Goal: Task Accomplishment & Management: Manage account settings

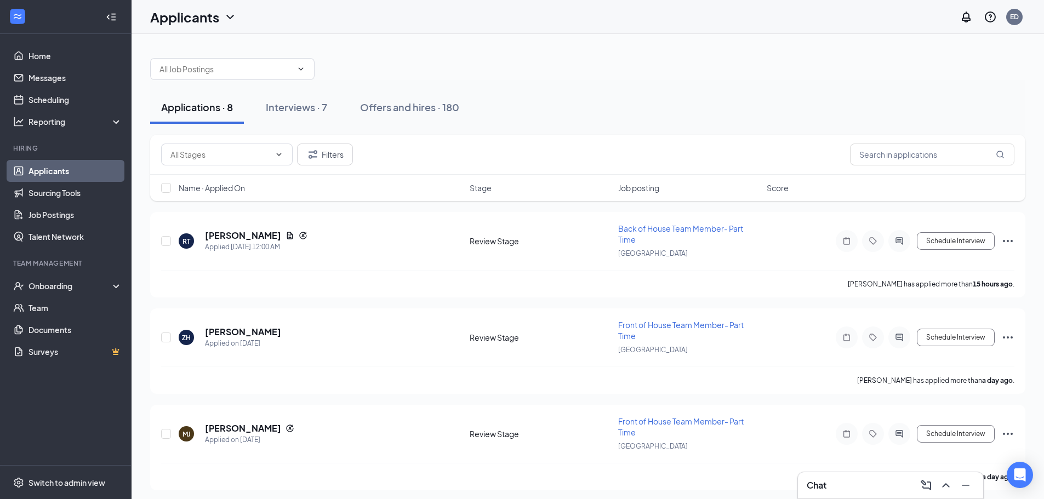
scroll to position [261, 0]
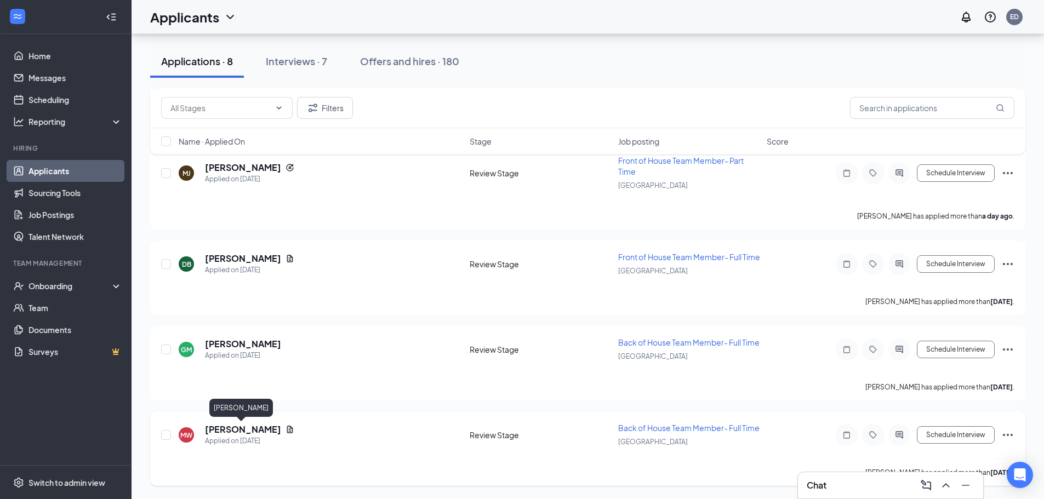
click at [254, 427] on h5 "[PERSON_NAME]" at bounding box center [243, 430] width 76 height 12
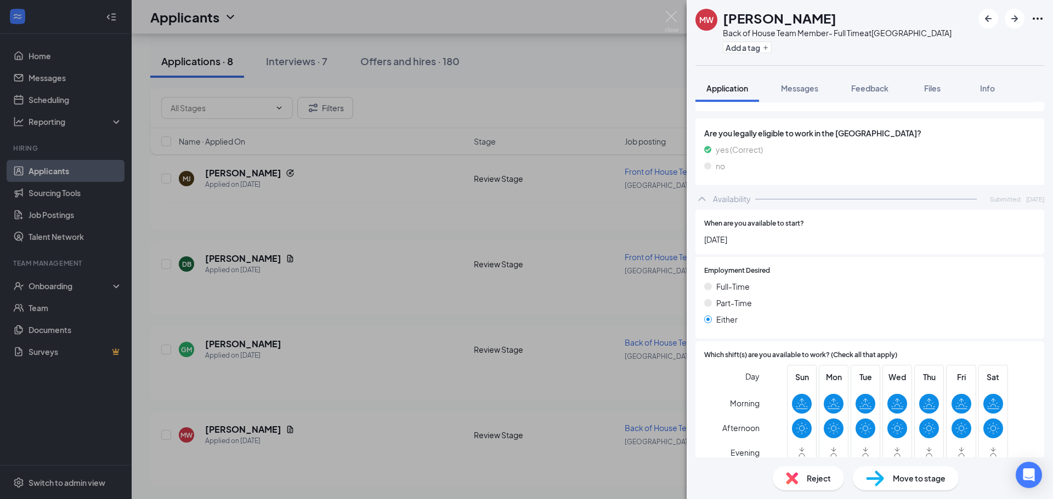
scroll to position [877, 0]
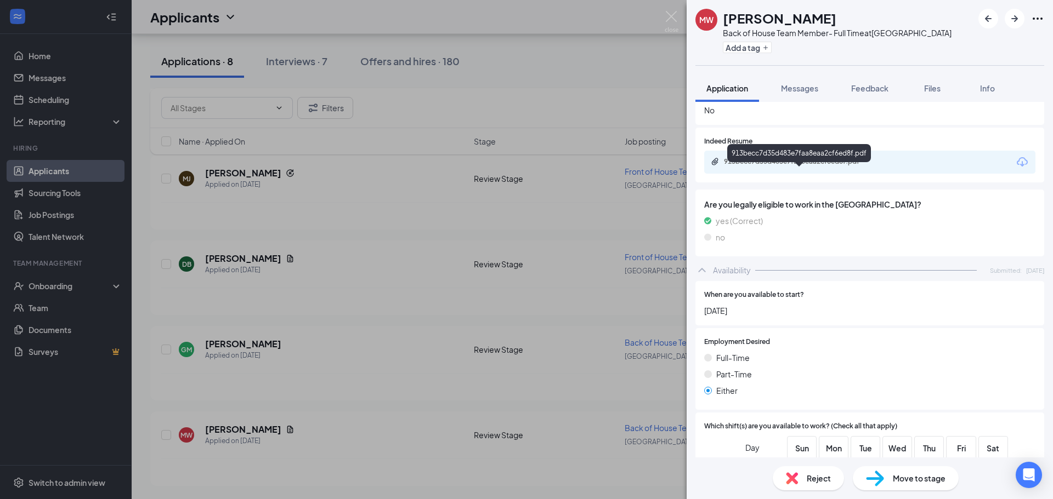
click at [661, 151] on div "913becc7d35d483e7faa8eaa2cf6ed8f.pdf" at bounding box center [869, 162] width 331 height 23
click at [661, 157] on div "913becc7d35d483e7faa8eaa2cf6ed8f.pdf" at bounding box center [801, 161] width 154 height 9
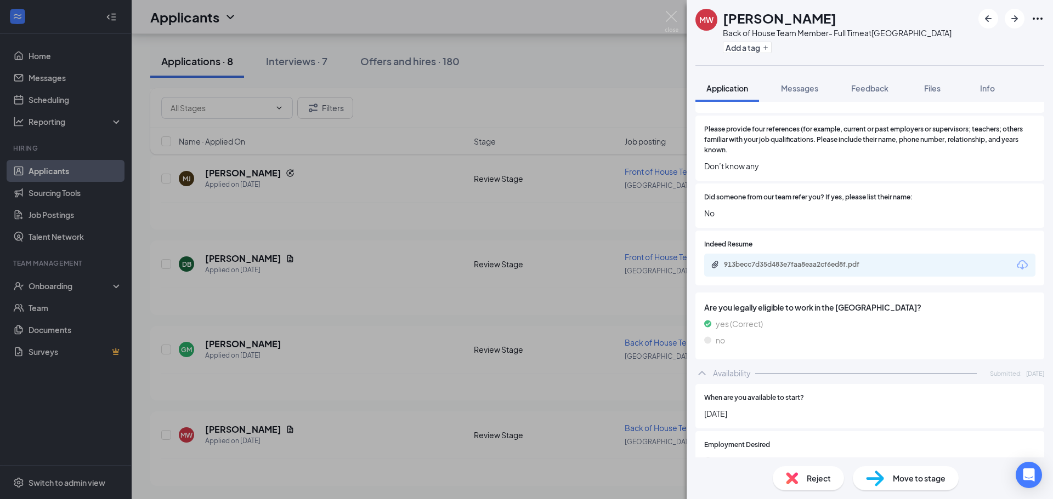
scroll to position [822, 0]
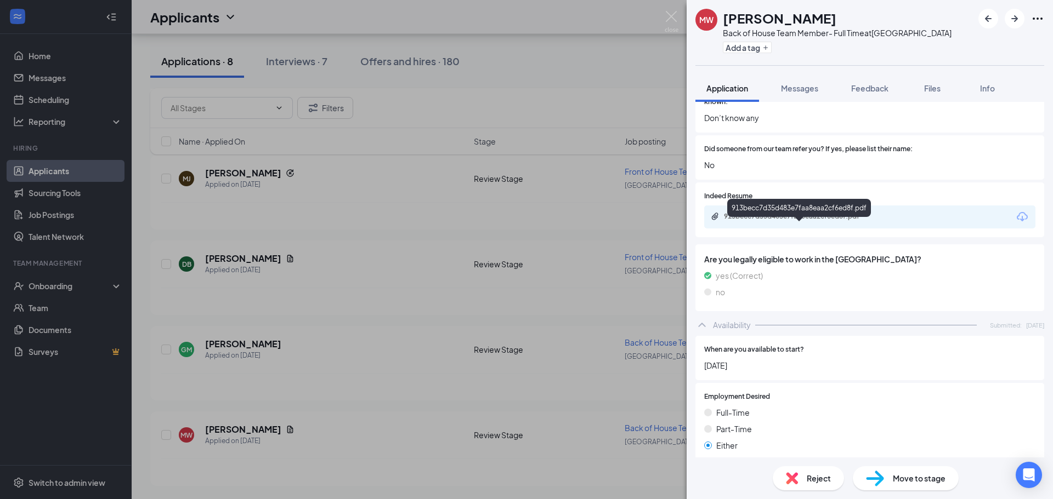
click at [661, 212] on div "913becc7d35d483e7faa8eaa2cf6ed8f.pdf" at bounding box center [801, 216] width 154 height 9
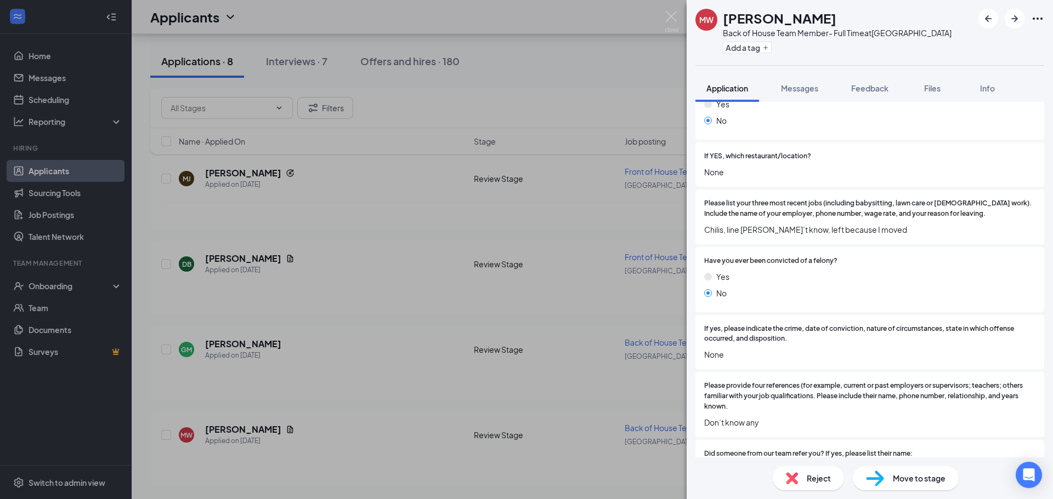
scroll to position [548, 0]
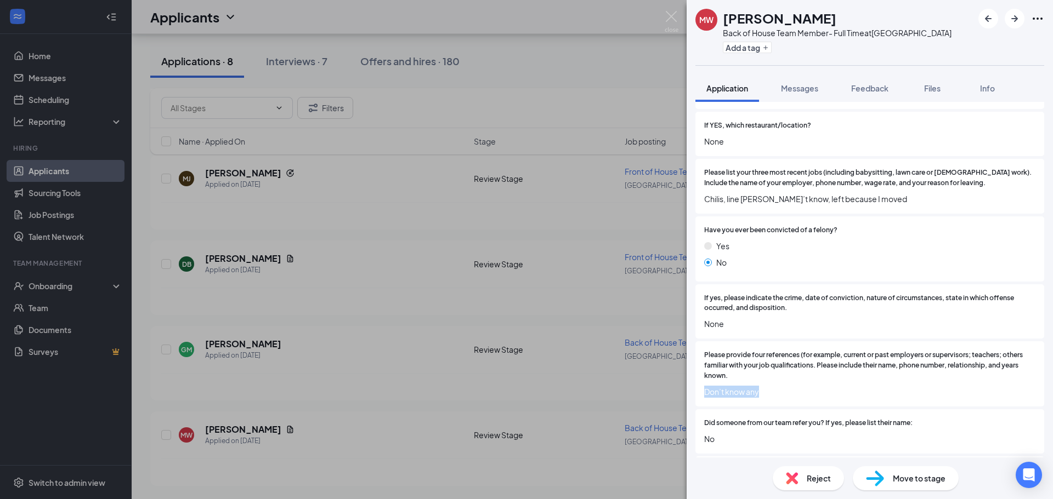
drag, startPoint x: 765, startPoint y: 382, endPoint x: 705, endPoint y: 383, distance: 60.9
click at [661, 386] on span "Don’t know any" at bounding box center [869, 392] width 331 height 12
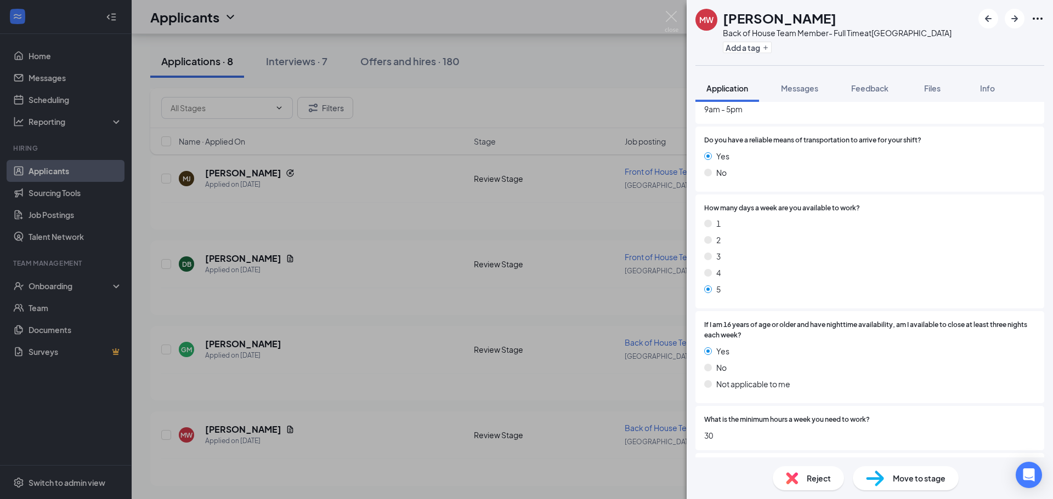
scroll to position [1386, 0]
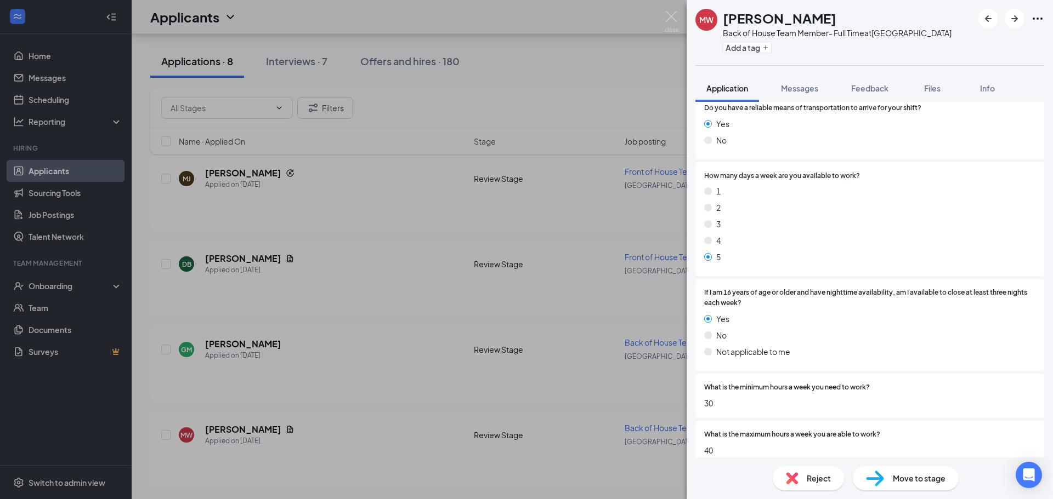
click at [661, 482] on span "Move to stage" at bounding box center [919, 479] width 53 height 12
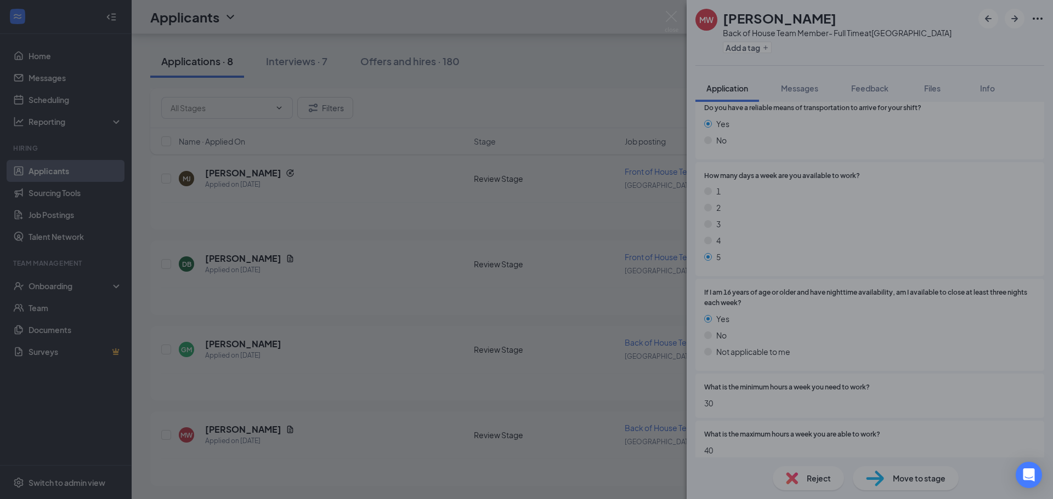
scroll to position [1382, 0]
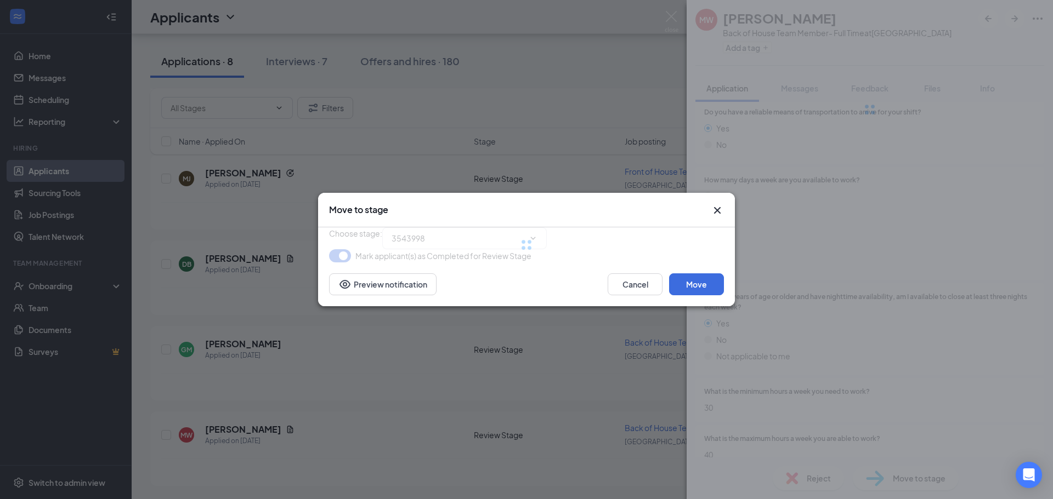
type input "Onsite Interview (next stage)"
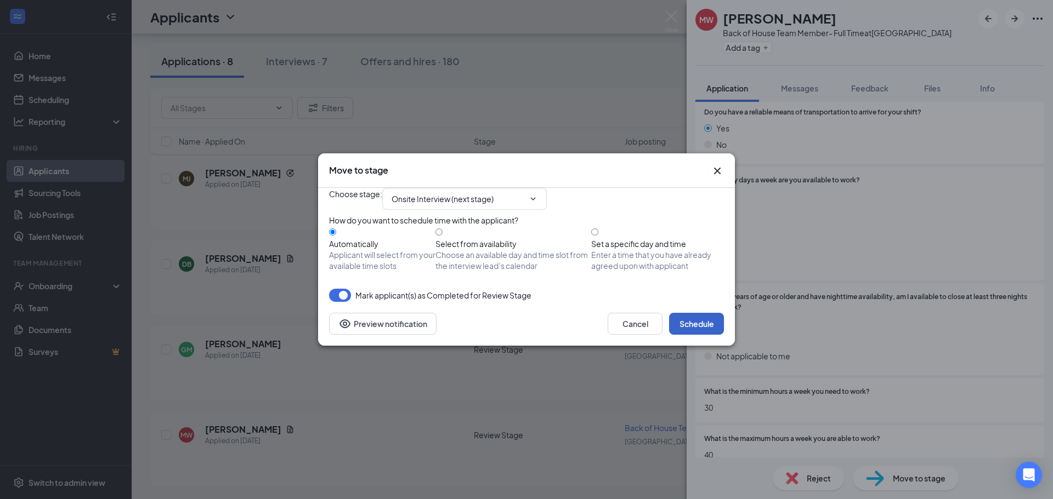
click at [661, 335] on button "Schedule" at bounding box center [696, 324] width 55 height 22
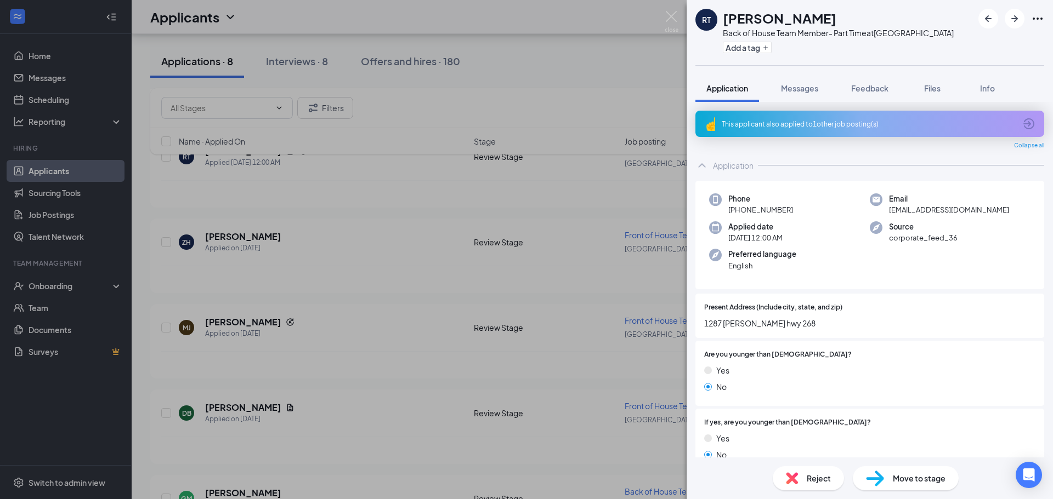
click at [661, 124] on div "This applicant also applied to 1 other job posting(s)" at bounding box center [869, 124] width 294 height 9
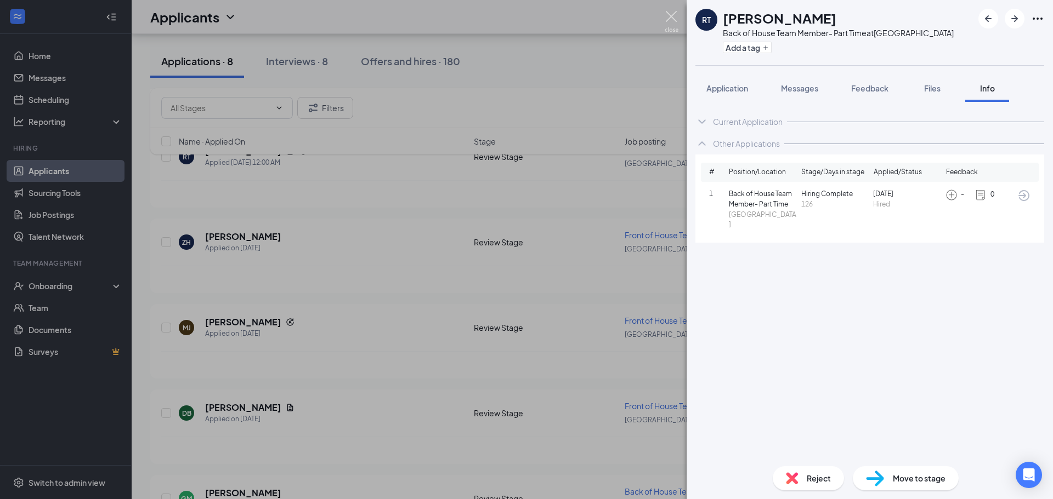
click at [661, 17] on img at bounding box center [672, 21] width 14 height 21
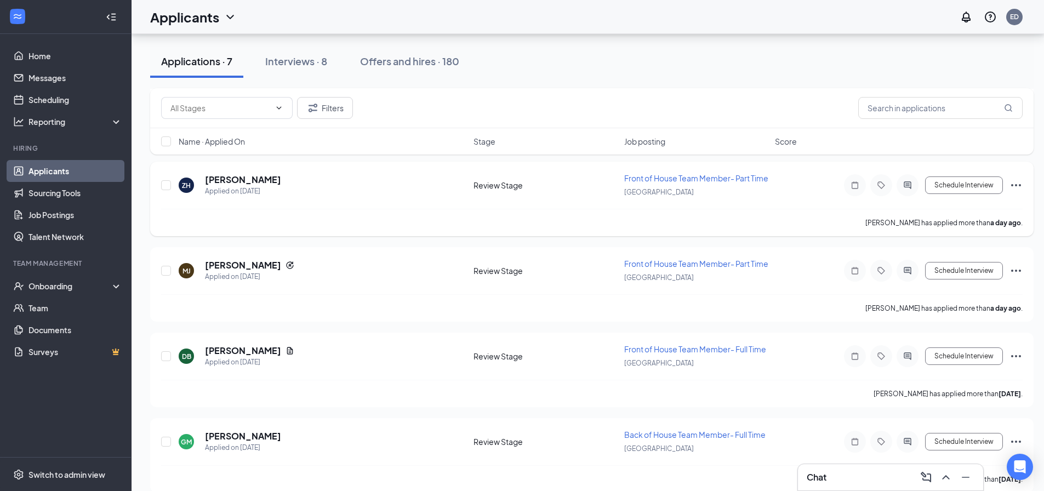
scroll to position [344, 0]
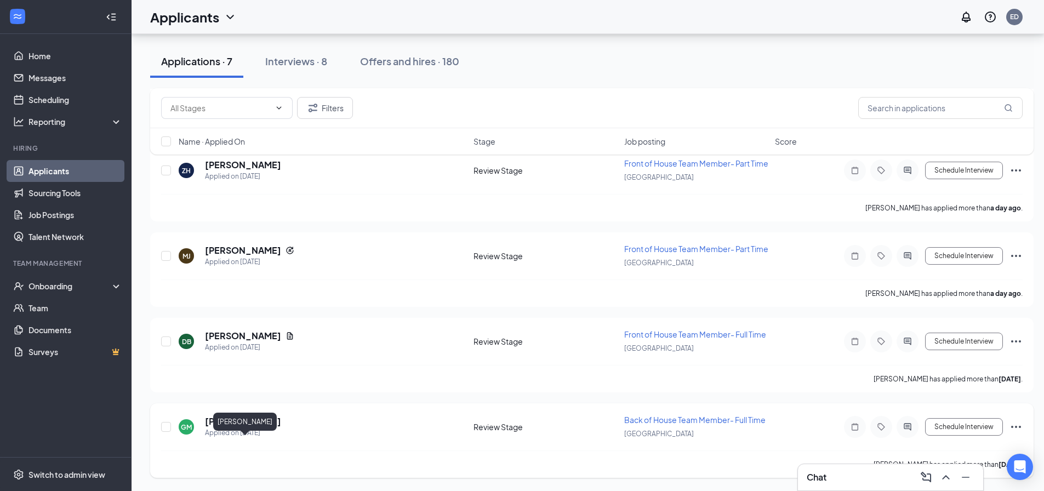
click at [271, 419] on h5 "[PERSON_NAME]" at bounding box center [243, 422] width 76 height 12
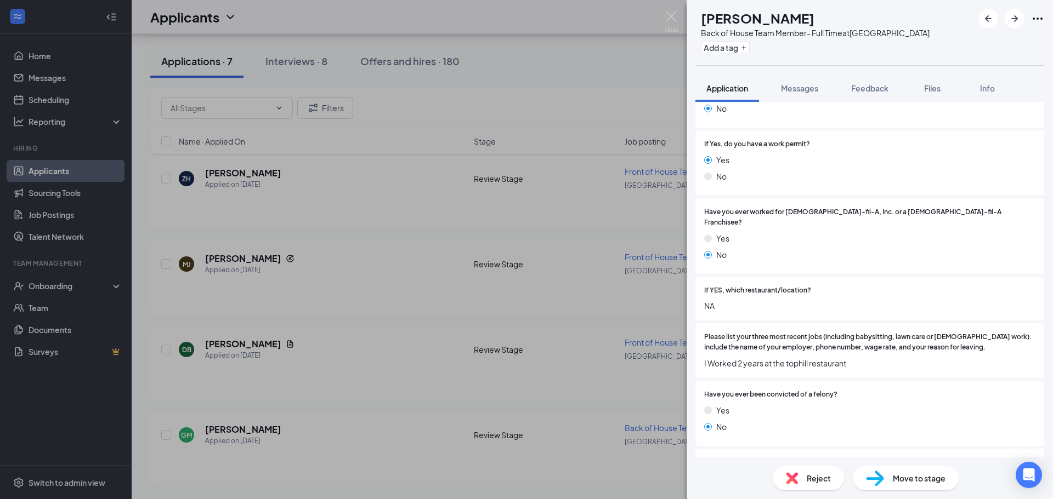
scroll to position [394, 0]
click at [661, 94] on button "Messages" at bounding box center [799, 88] width 59 height 27
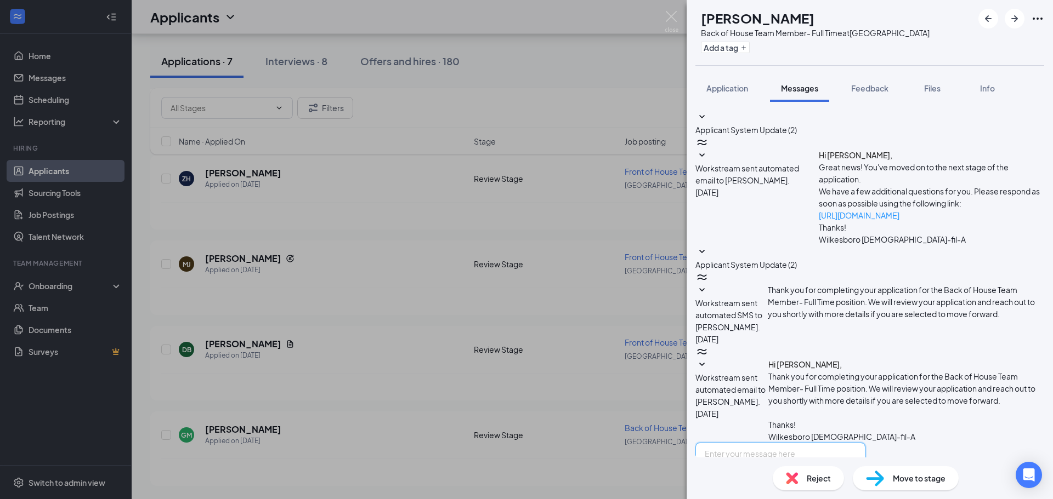
click at [661, 443] on textarea at bounding box center [780, 476] width 170 height 66
type textarea "H"
click at [661, 16] on img at bounding box center [672, 21] width 14 height 21
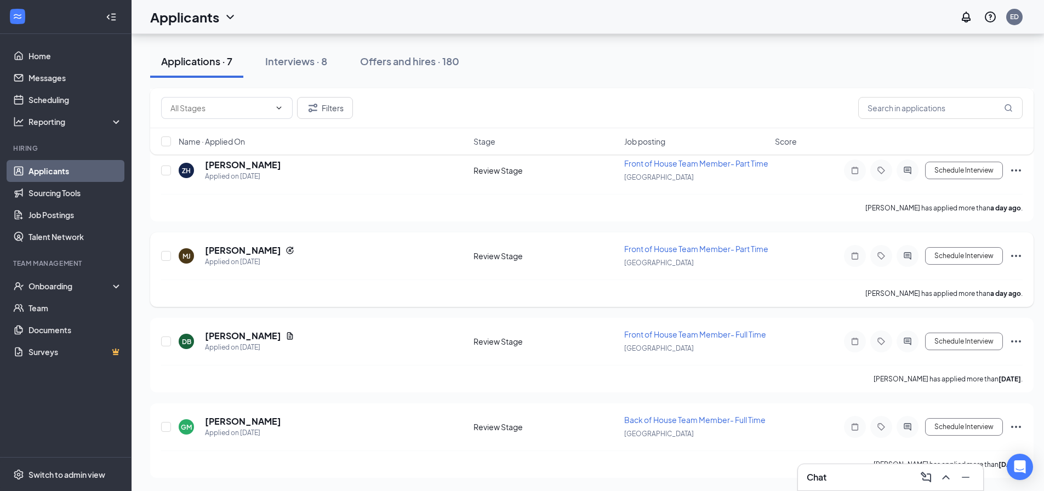
scroll to position [344, 0]
click at [280, 424] on h5 "[PERSON_NAME]" at bounding box center [243, 422] width 76 height 12
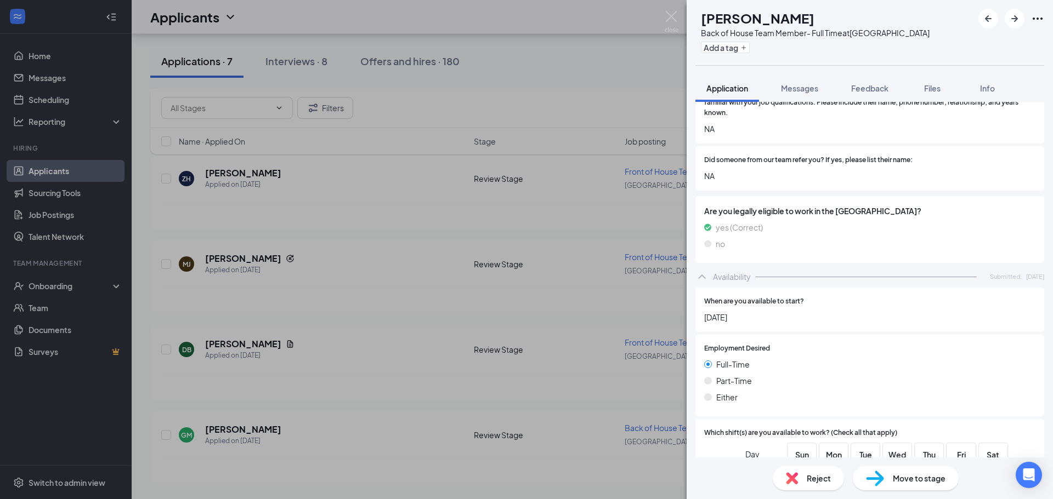
scroll to position [768, 0]
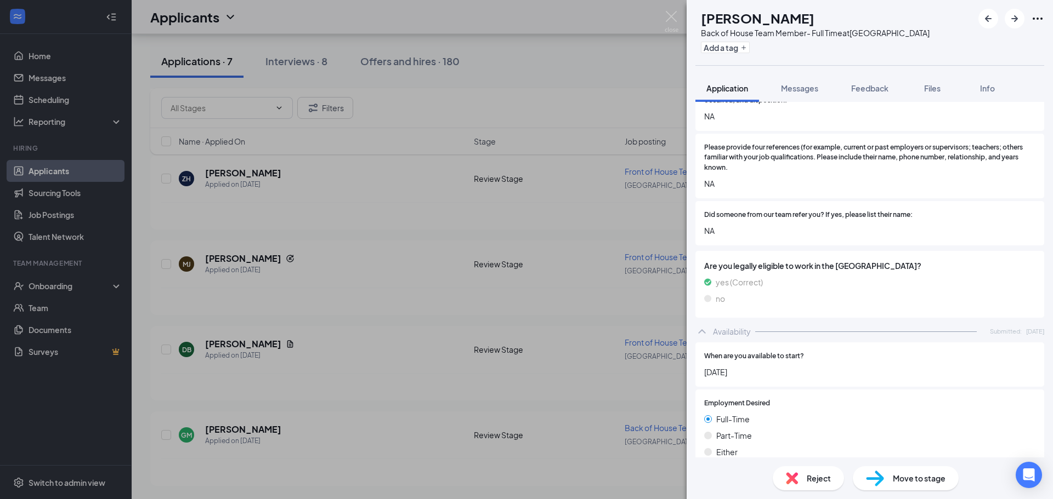
click at [661, 485] on div "Reject" at bounding box center [808, 479] width 71 height 24
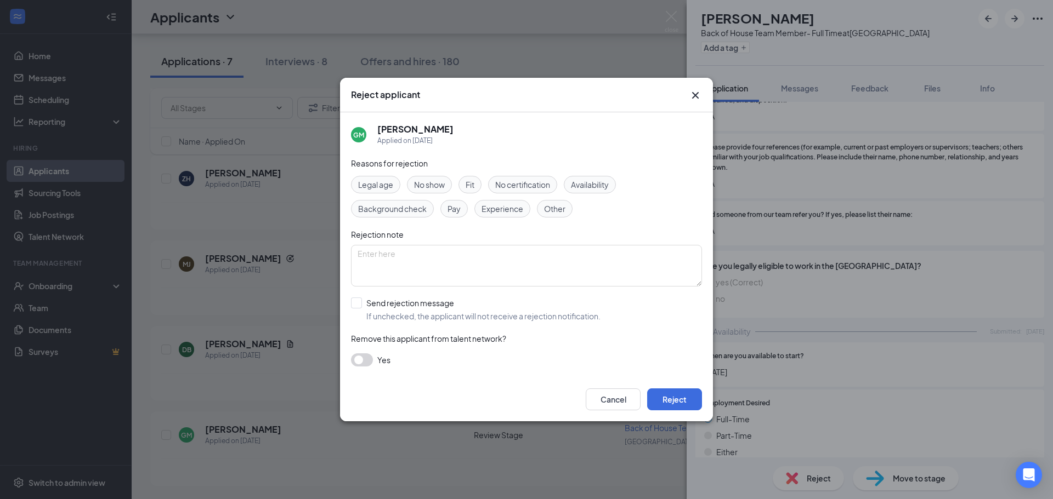
click at [661, 92] on icon "Cross" at bounding box center [695, 95] width 13 height 13
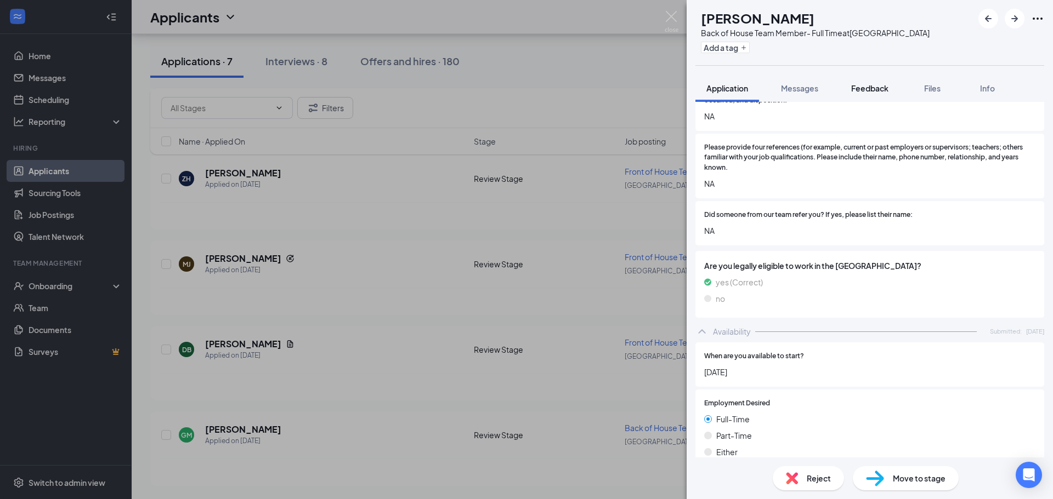
click at [661, 87] on span "Feedback" at bounding box center [869, 88] width 37 height 10
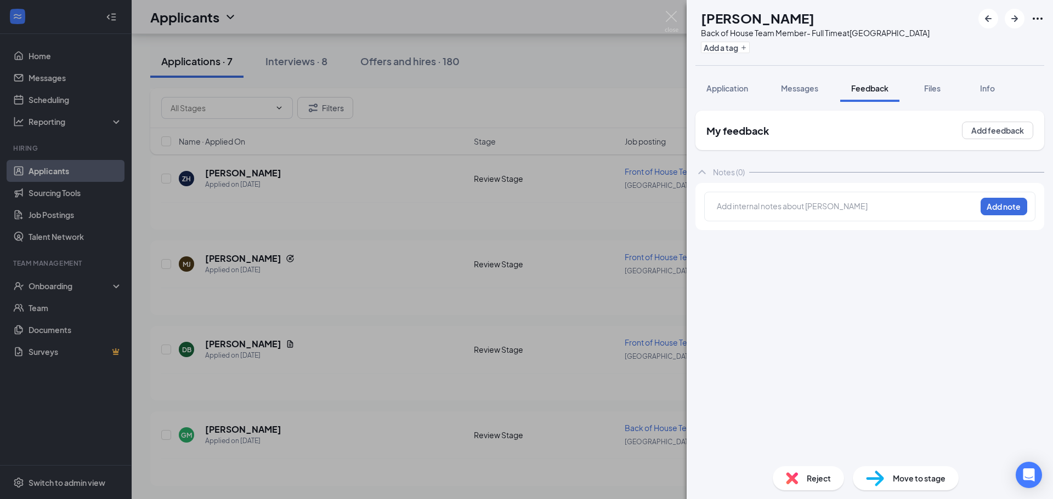
click at [661, 197] on div "Add internal notes about [PERSON_NAME] Add note" at bounding box center [869, 207] width 331 height 30
click at [661, 208] on div at bounding box center [846, 207] width 258 height 12
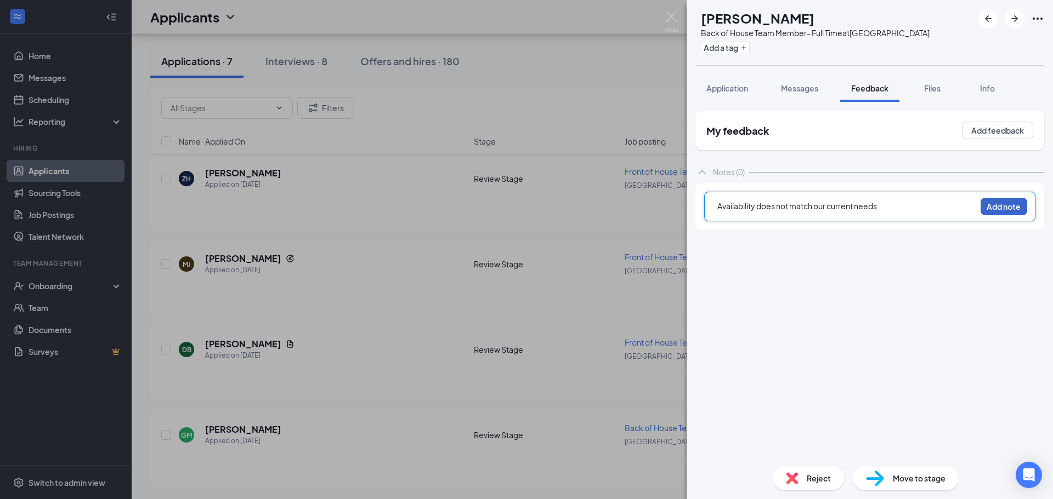
click at [661, 198] on button "Add note" at bounding box center [1003, 207] width 47 height 18
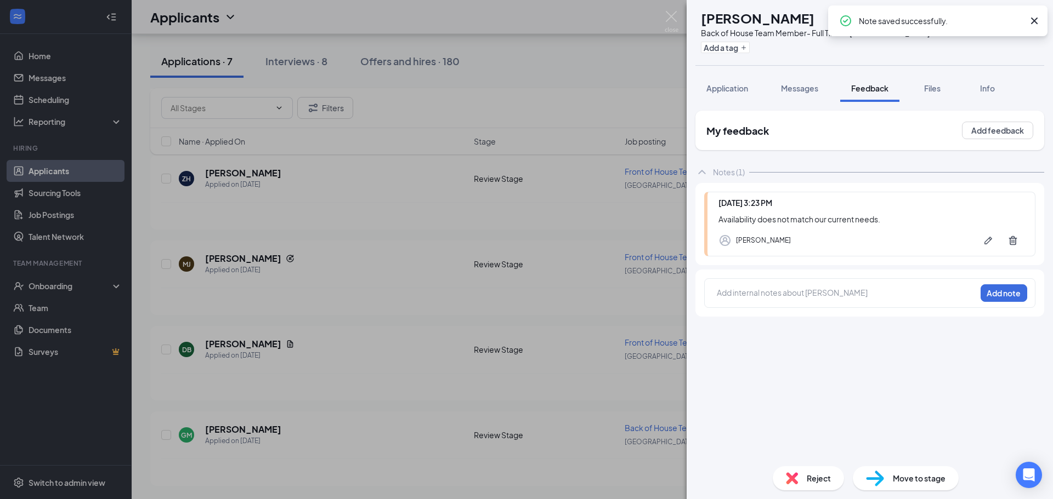
click at [661, 73] on div "GM [PERSON_NAME] Back of House Team Member- Full Time at [GEOGRAPHIC_DATA] Add …" at bounding box center [869, 249] width 366 height 499
click at [661, 88] on span "Application" at bounding box center [727, 88] width 42 height 10
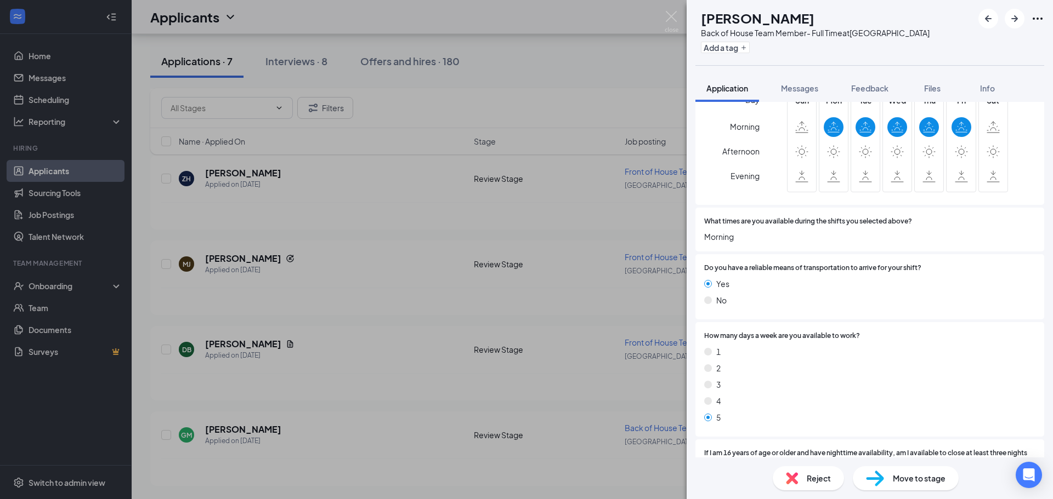
scroll to position [1326, 0]
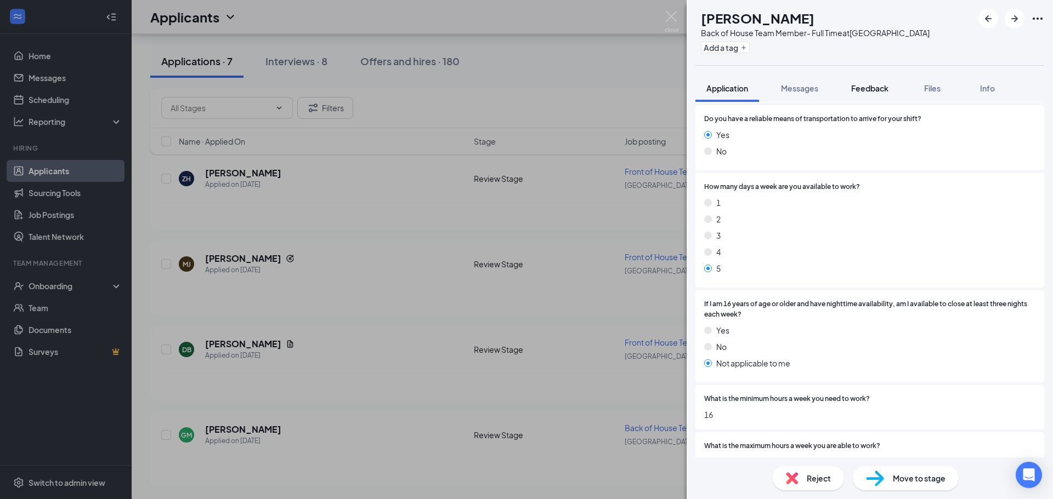
click at [661, 92] on span "Feedback" at bounding box center [869, 88] width 37 height 10
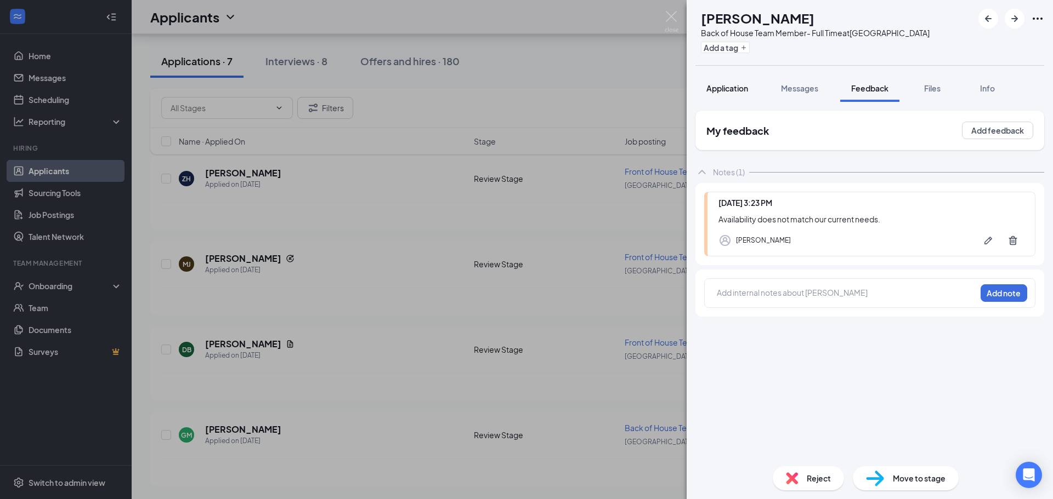
click at [661, 89] on span "Application" at bounding box center [727, 88] width 42 height 10
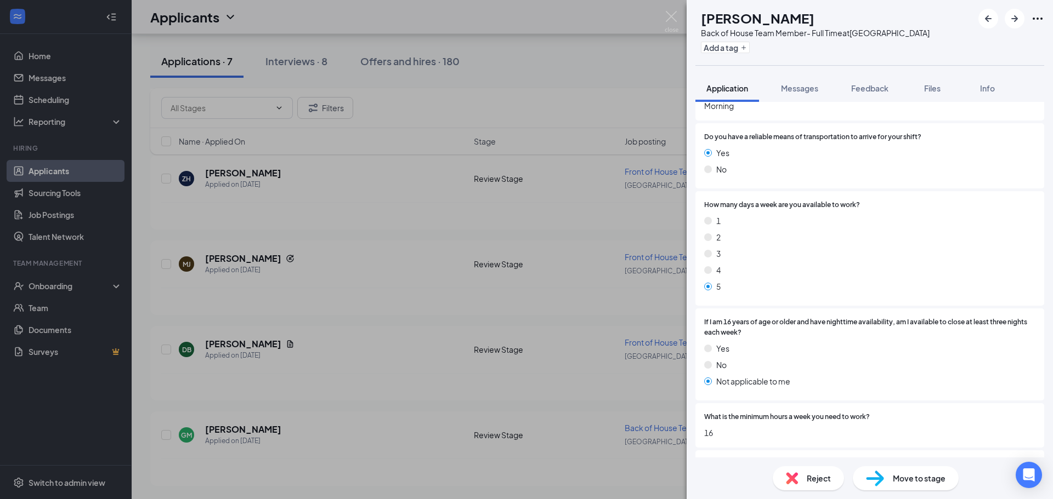
scroll to position [1326, 0]
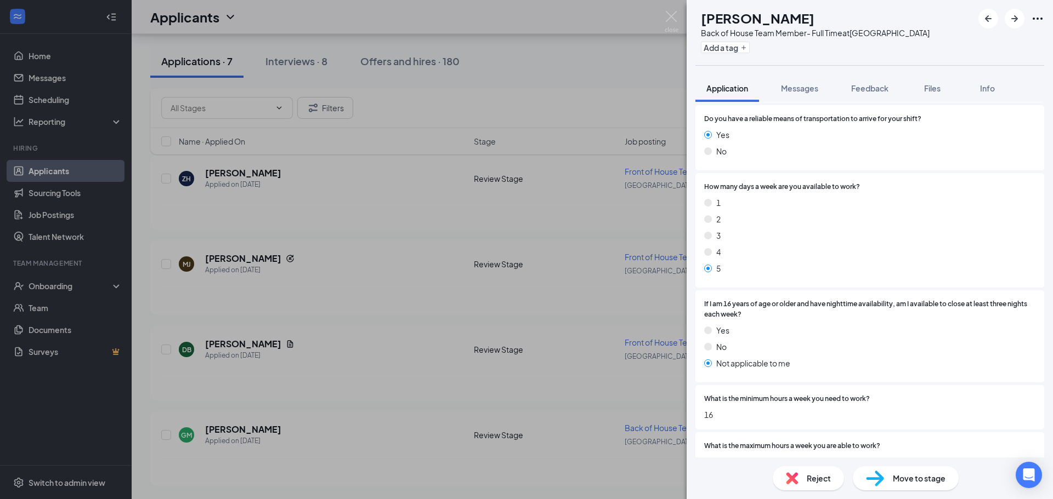
click at [661, 482] on span "Reject" at bounding box center [819, 479] width 24 height 12
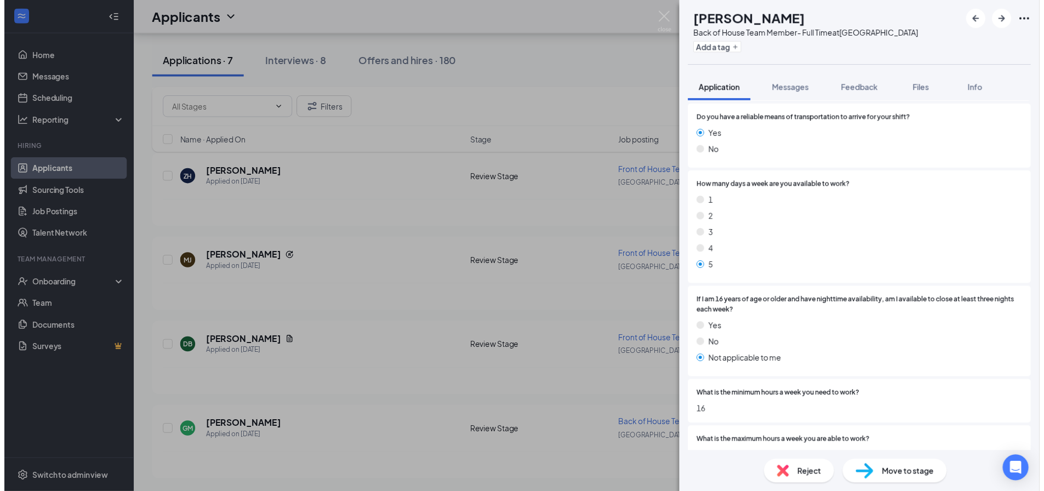
scroll to position [1322, 0]
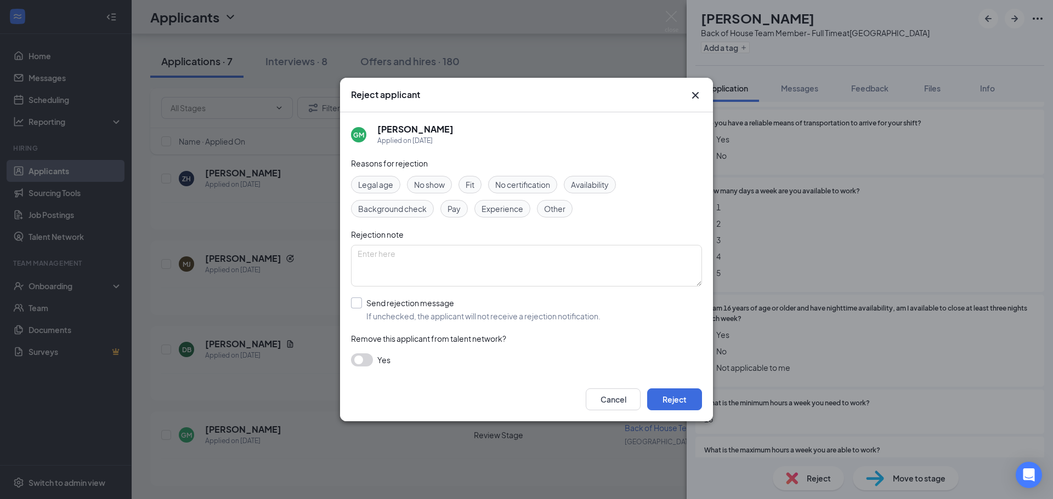
click at [387, 304] on input "Send rejection message If unchecked, the applicant will not receive a rejection…" at bounding box center [475, 310] width 249 height 24
checkbox input "true"
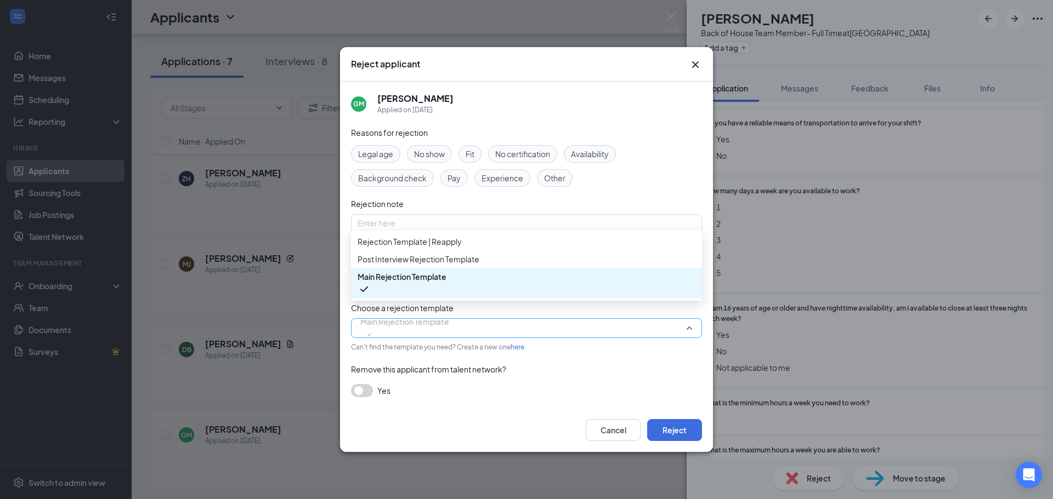
click at [405, 330] on span "Main Rejection Template" at bounding box center [404, 322] width 89 height 16
click at [432, 248] on span "Rejection Template | Reapply" at bounding box center [409, 242] width 104 height 12
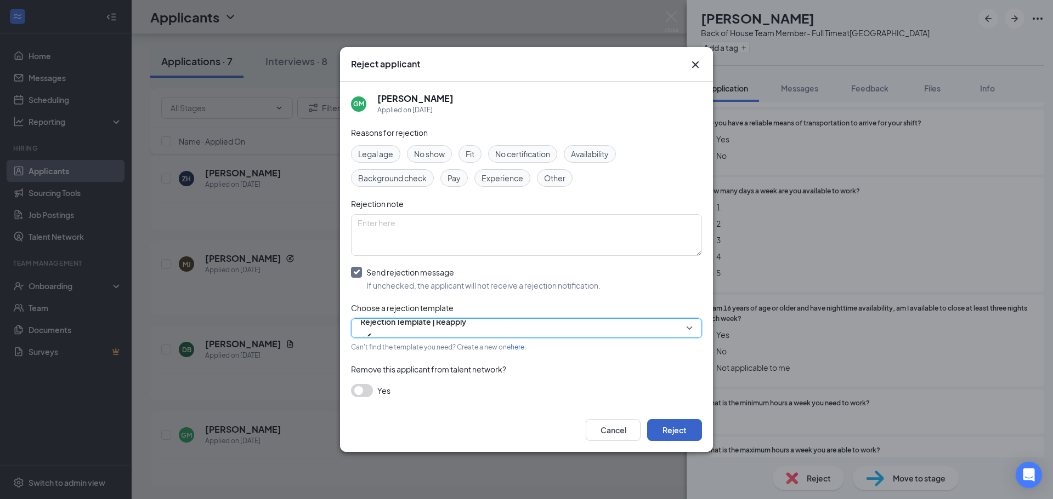
click at [661, 431] on button "Reject" at bounding box center [674, 430] width 55 height 22
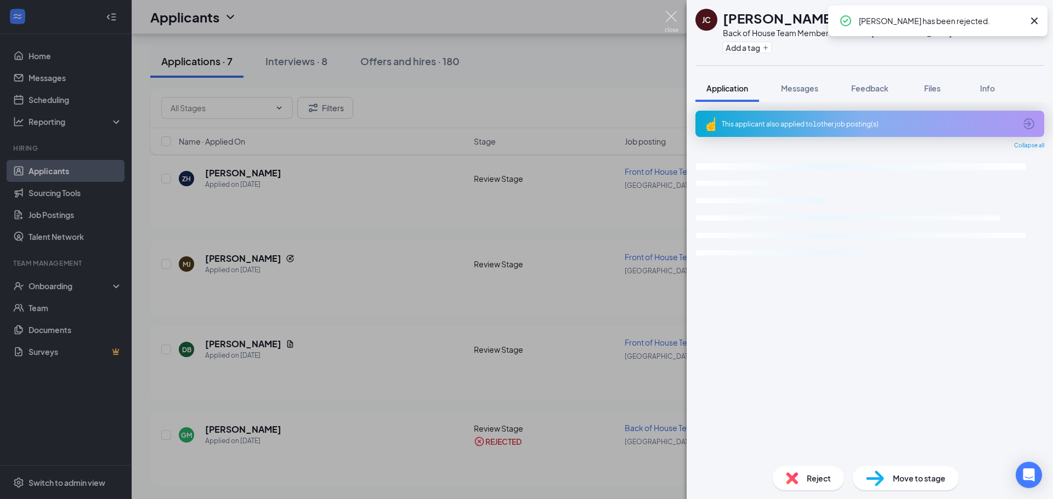
click at [661, 15] on img at bounding box center [672, 21] width 14 height 21
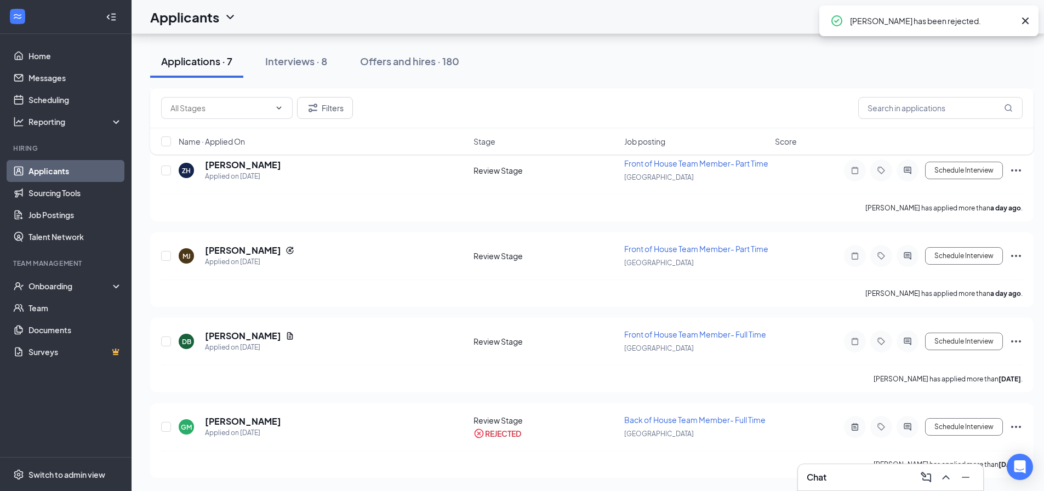
scroll to position [258, 0]
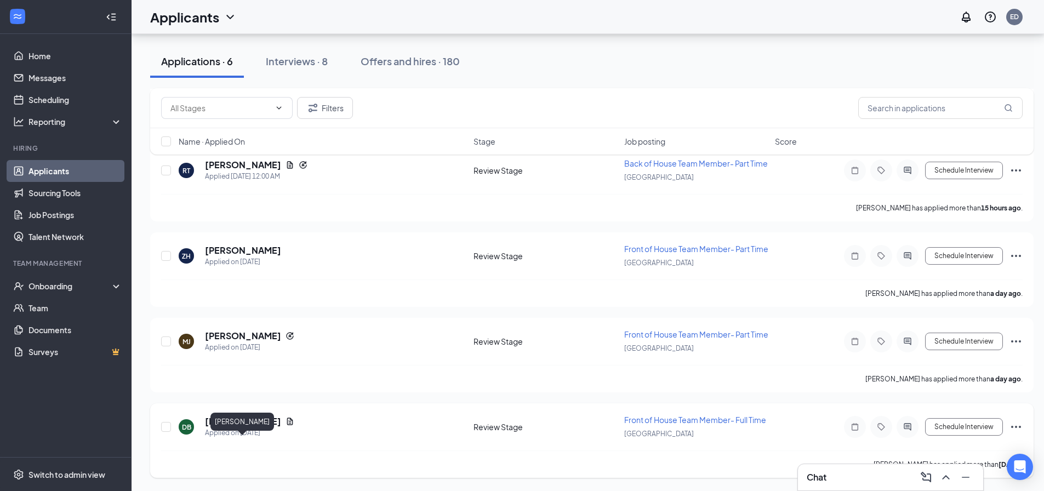
click at [260, 422] on h5 "[PERSON_NAME]" at bounding box center [243, 422] width 76 height 12
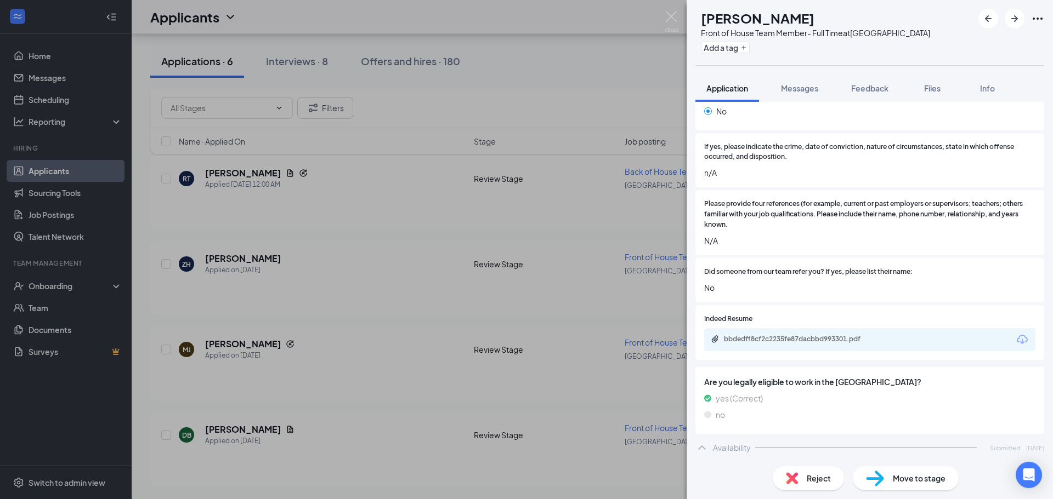
scroll to position [768, 0]
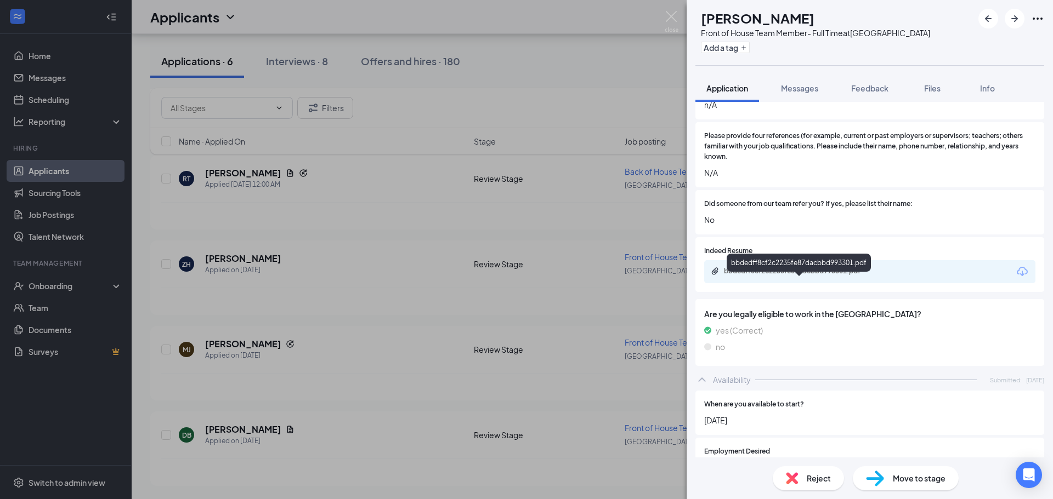
click at [661, 267] on div "bbdedff8cf2c2235fe87dacbbd993301.pdf" at bounding box center [801, 271] width 154 height 9
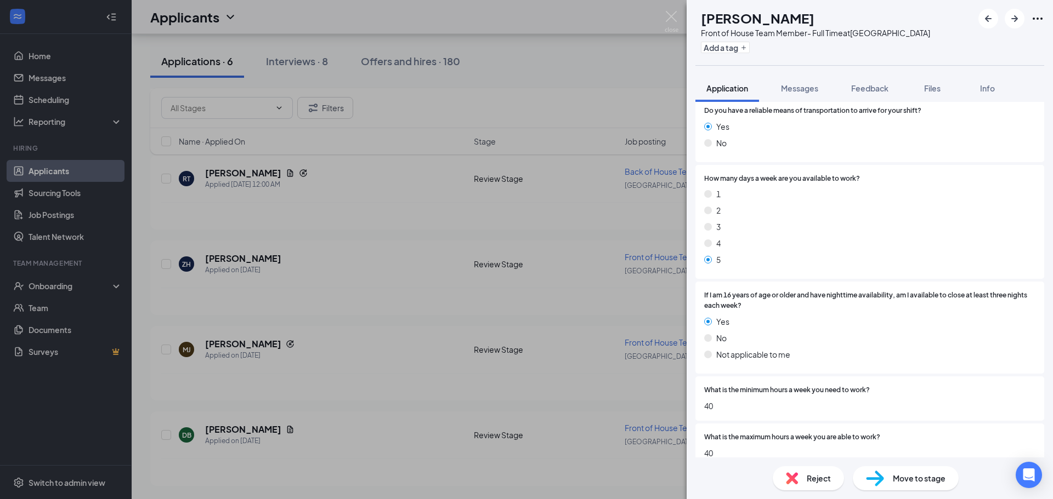
scroll to position [1386, 0]
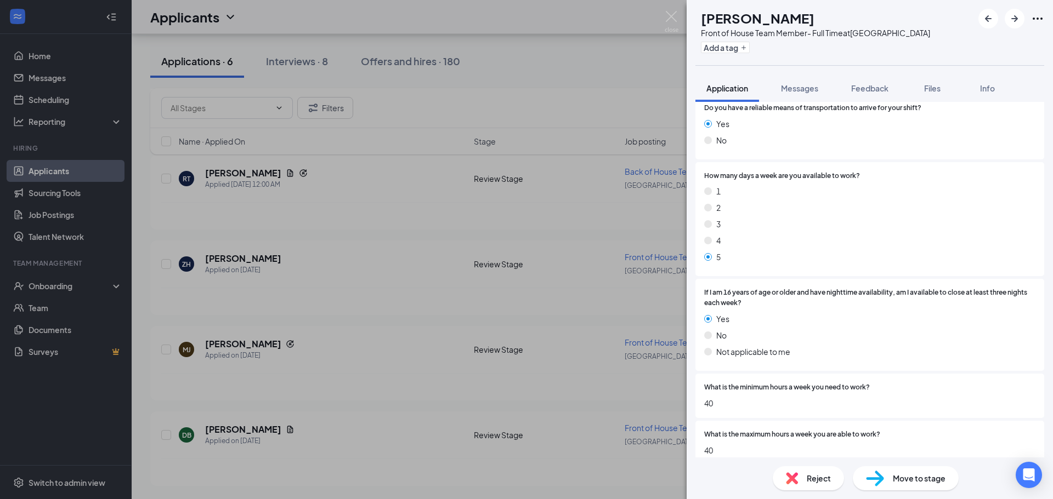
click at [661, 486] on div "Move to stage" at bounding box center [906, 479] width 106 height 24
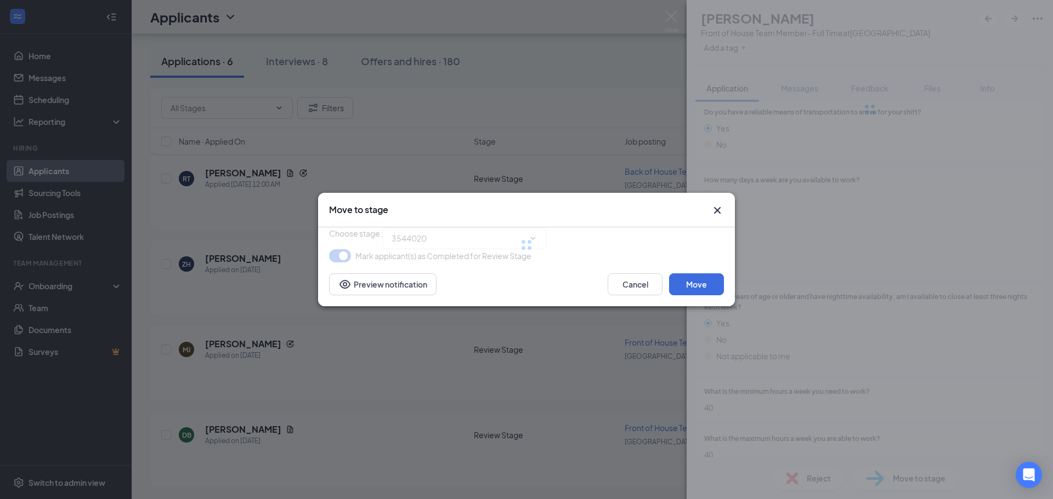
type input "Onsite Interview (next stage)"
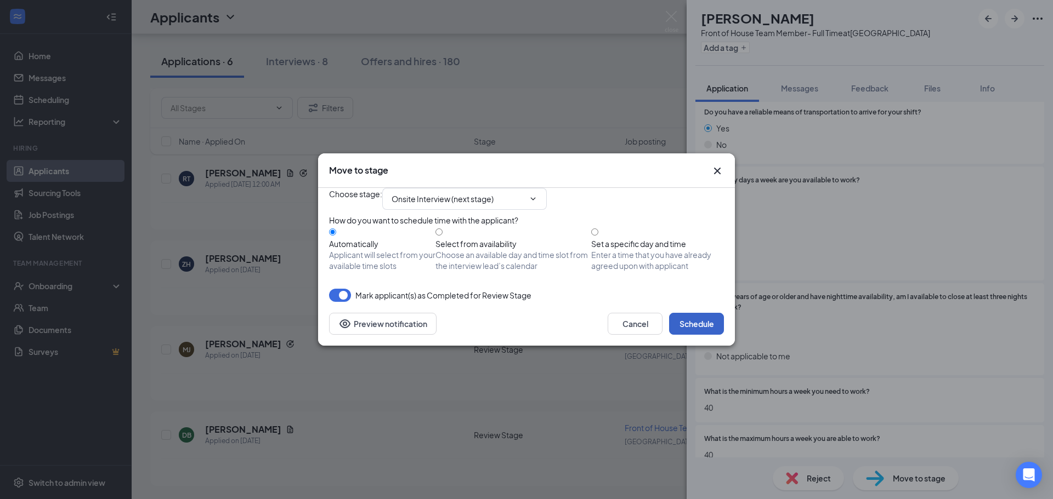
click at [661, 335] on button "Schedule" at bounding box center [696, 324] width 55 height 22
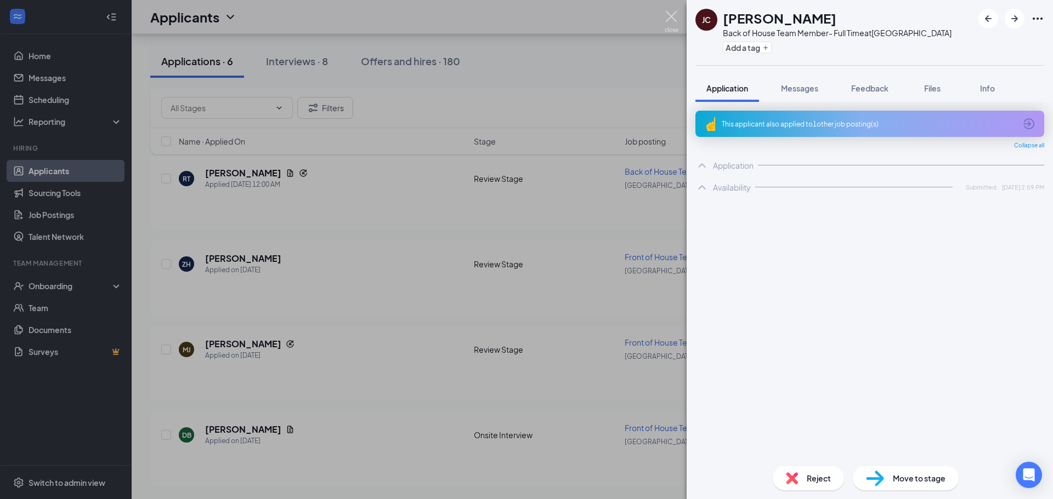
click at [661, 14] on img at bounding box center [672, 21] width 14 height 21
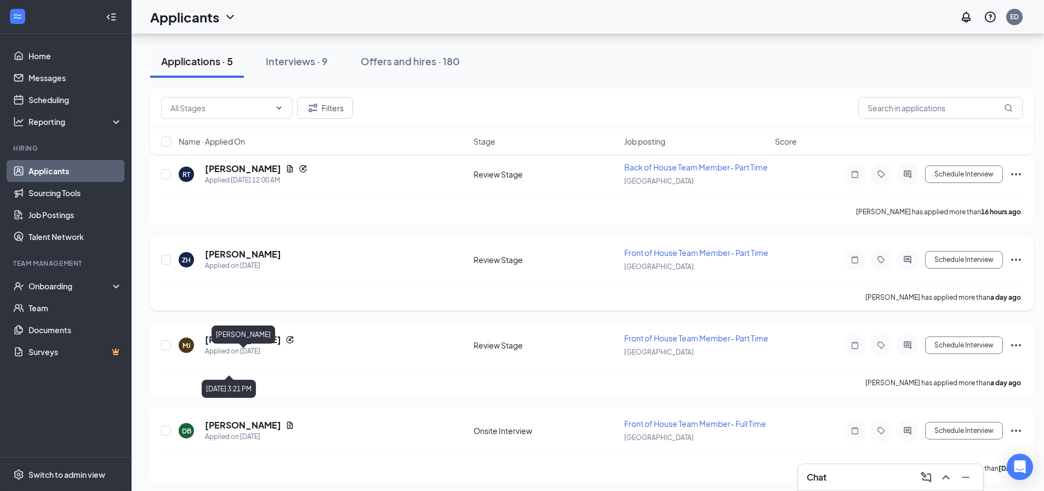
scroll to position [173, 0]
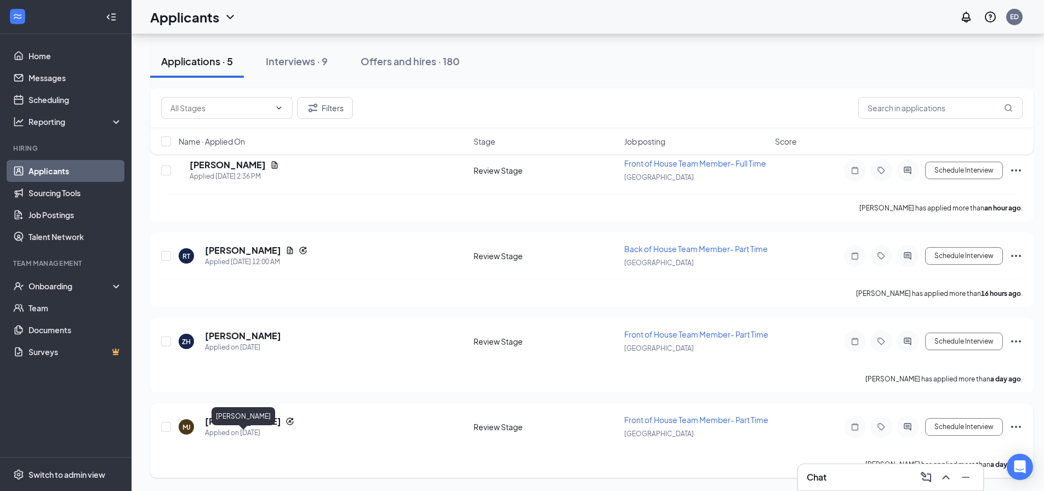
click at [254, 418] on h5 "[PERSON_NAME]" at bounding box center [243, 422] width 76 height 12
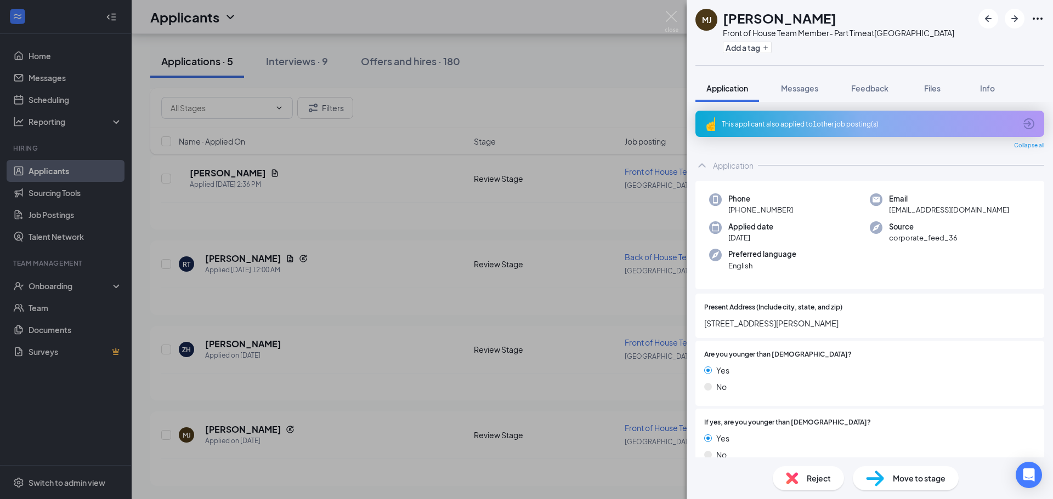
click at [661, 125] on div "This applicant also applied to 1 other job posting(s)" at bounding box center [869, 124] width 294 height 9
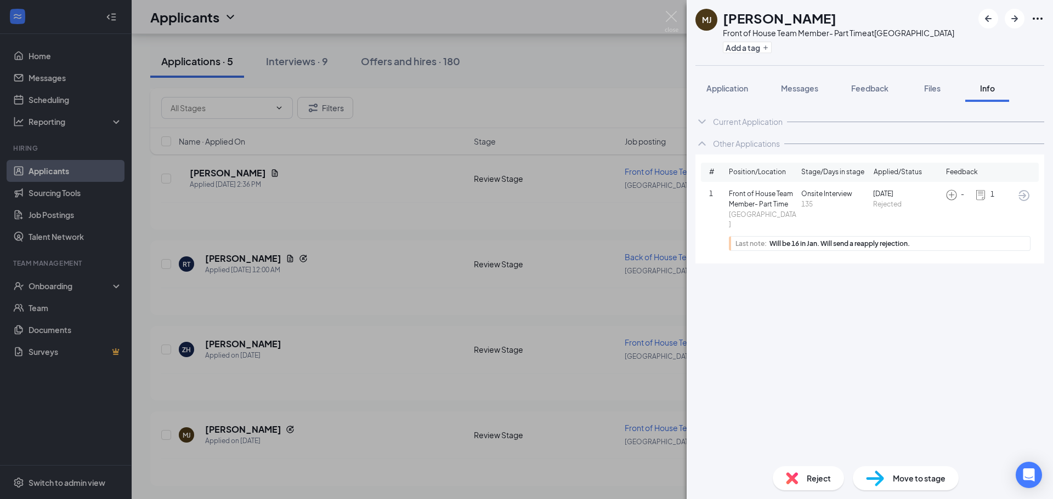
click at [661, 476] on span "Move to stage" at bounding box center [919, 479] width 53 height 12
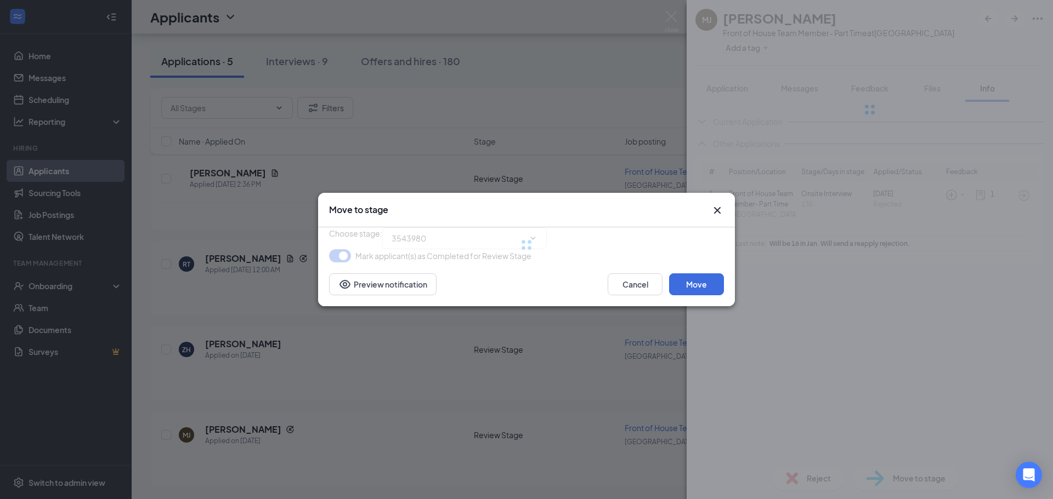
type input "Onsite Interview (next stage)"
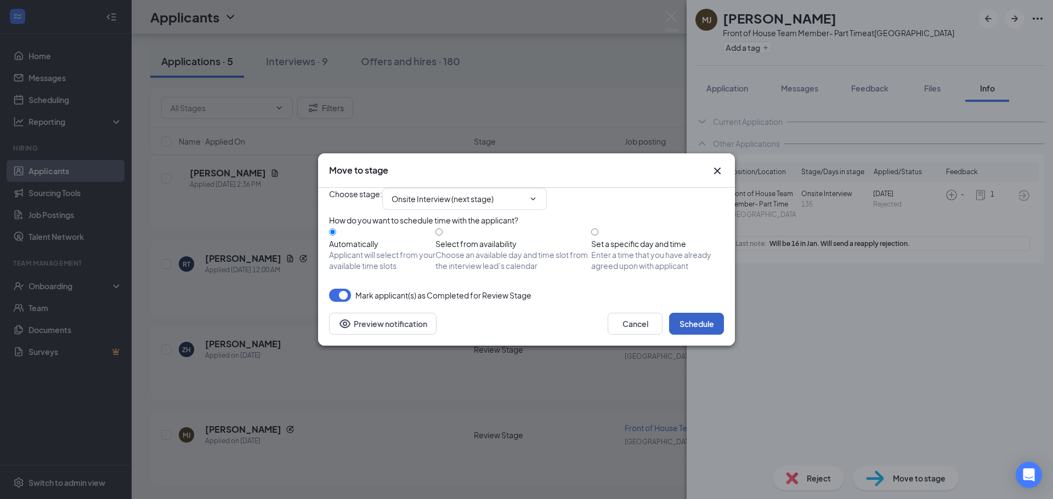
click at [661, 335] on button "Schedule" at bounding box center [696, 324] width 55 height 22
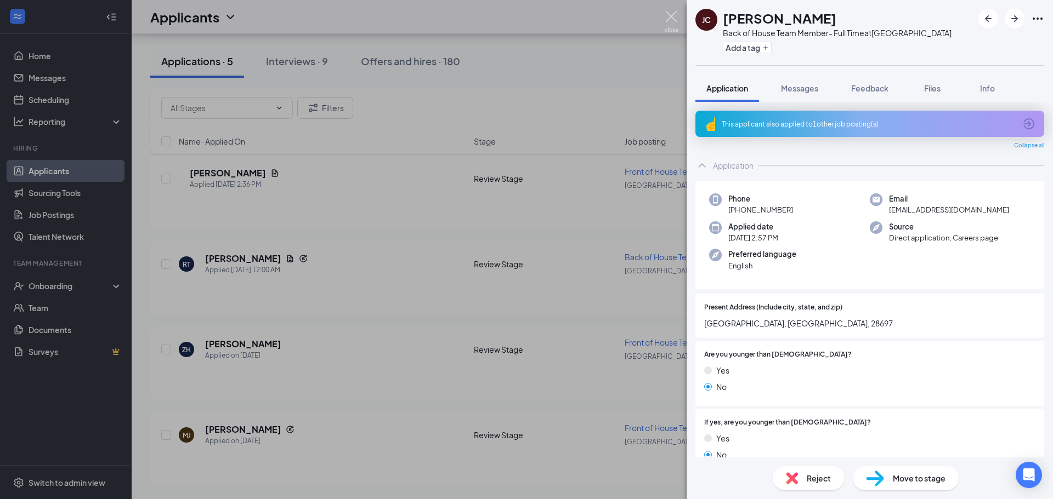
click at [661, 18] on img at bounding box center [672, 21] width 14 height 21
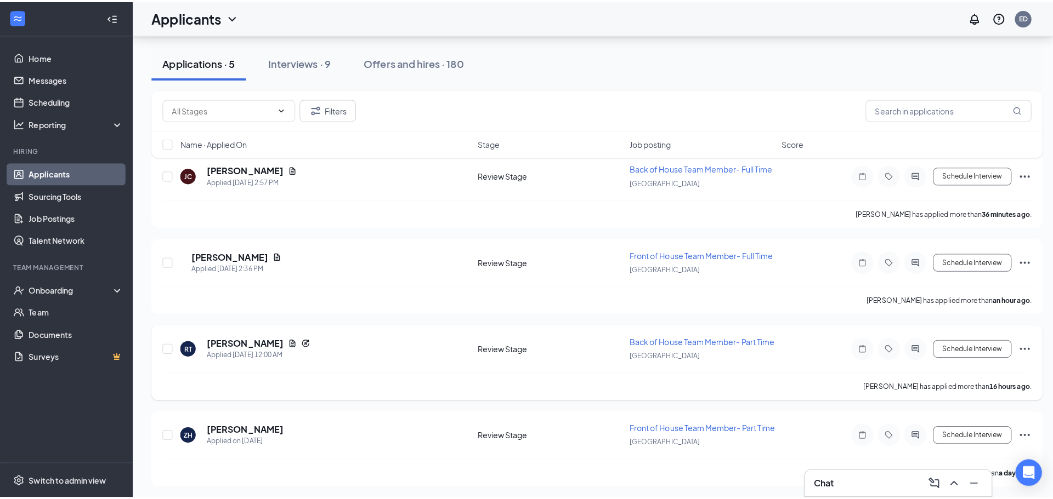
scroll to position [55, 0]
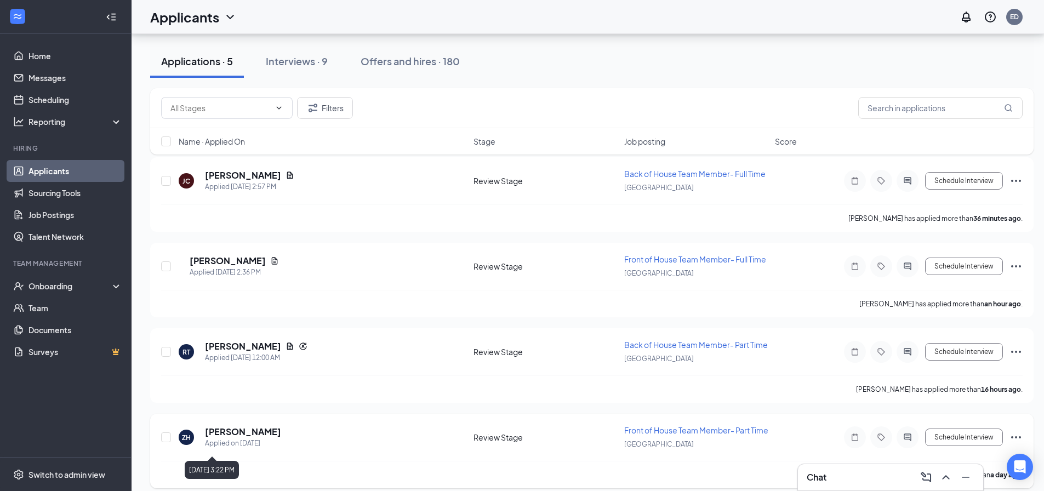
click at [228, 444] on div "Applied on [DATE]" at bounding box center [243, 443] width 76 height 11
click at [230, 438] on h5 "[PERSON_NAME]" at bounding box center [243, 432] width 76 height 12
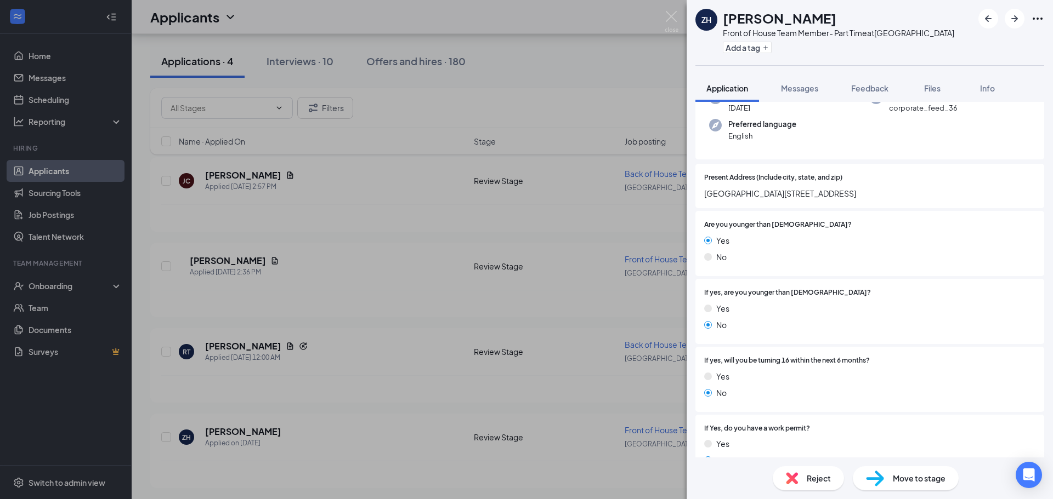
scroll to position [110, 0]
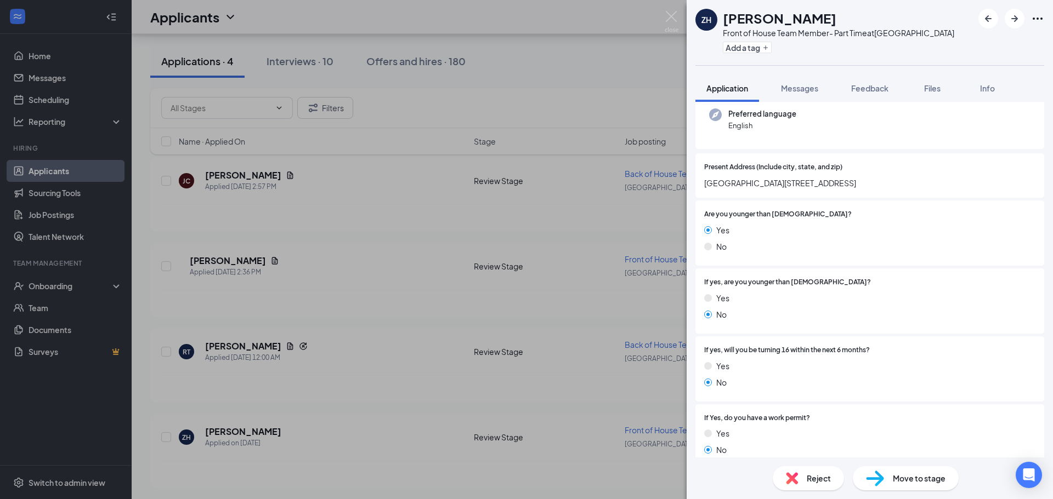
click at [661, 473] on span "Move to stage" at bounding box center [919, 479] width 53 height 12
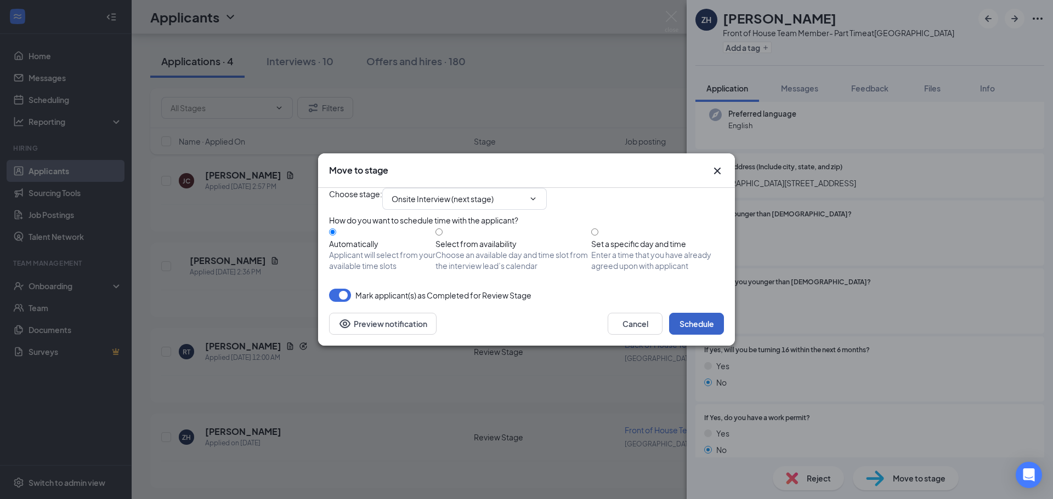
click at [661, 335] on button "Schedule" at bounding box center [696, 324] width 55 height 22
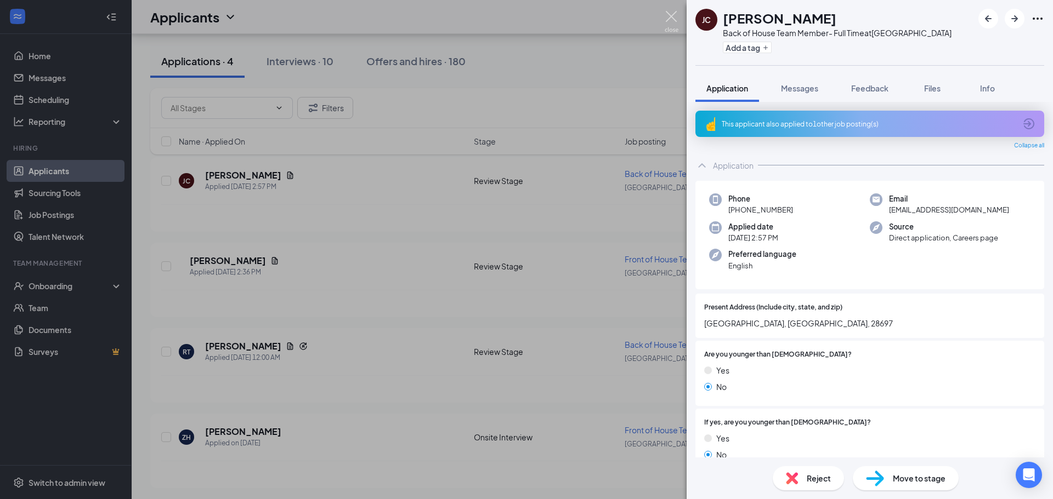
click at [661, 18] on img at bounding box center [672, 21] width 14 height 21
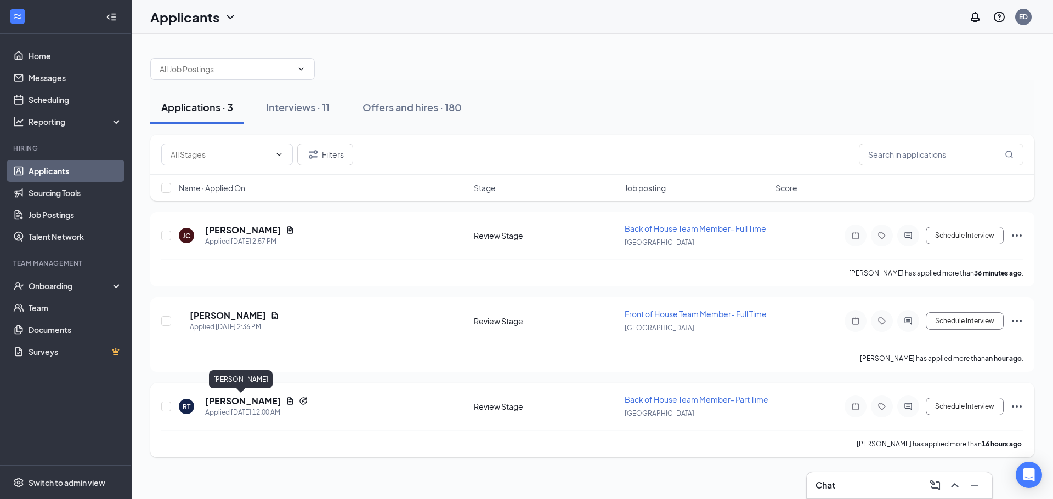
click at [239, 402] on h5 "[PERSON_NAME]" at bounding box center [243, 401] width 76 height 12
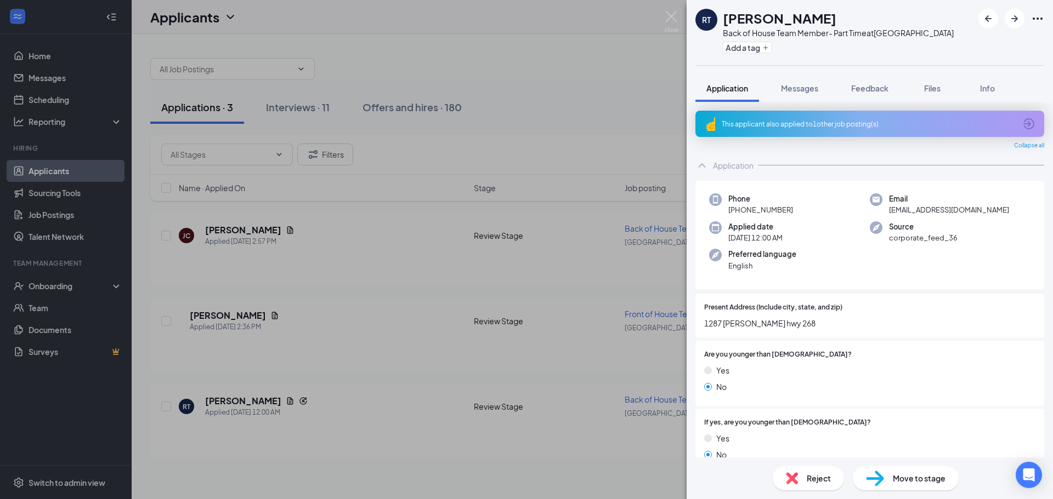
click at [661, 121] on div "This applicant also applied to 1 other job posting(s)" at bounding box center [869, 124] width 294 height 9
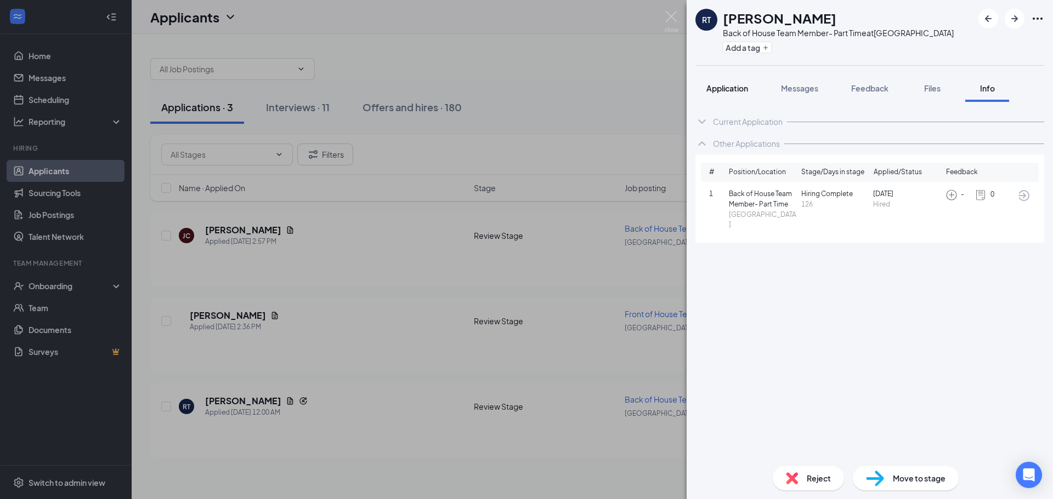
click at [661, 92] on span "Application" at bounding box center [727, 88] width 42 height 10
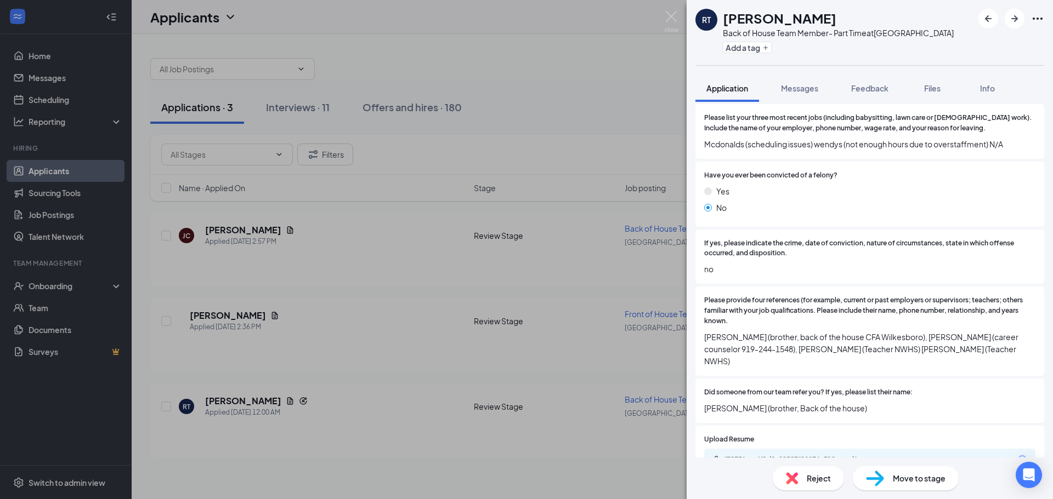
scroll to position [658, 0]
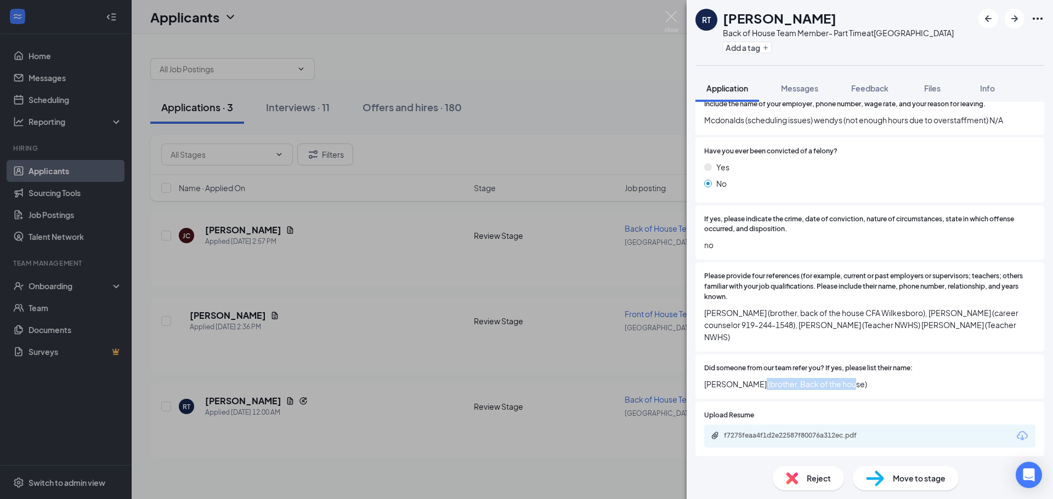
drag, startPoint x: 759, startPoint y: 363, endPoint x: 853, endPoint y: 363, distance: 94.3
click at [661, 378] on span "[PERSON_NAME] (brother, Back of the house)" at bounding box center [869, 384] width 331 height 12
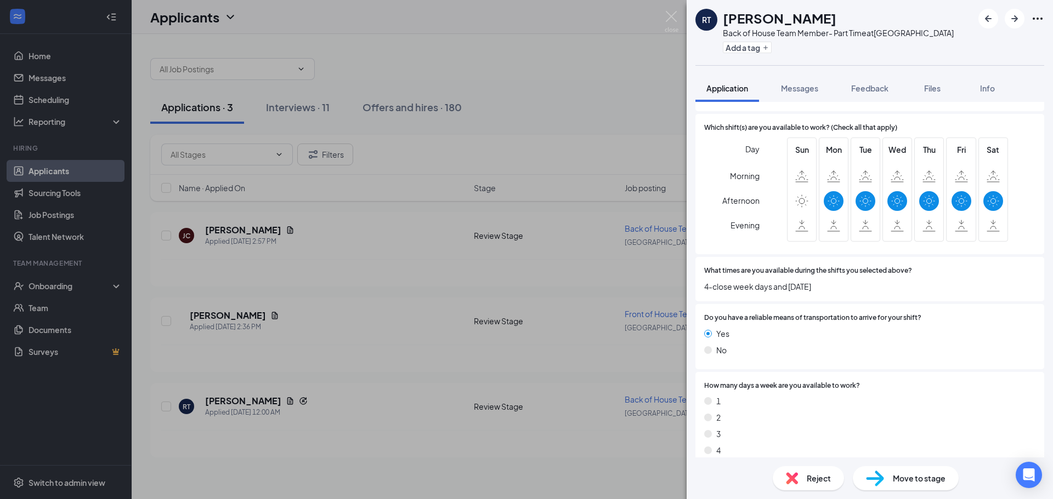
scroll to position [1261, 0]
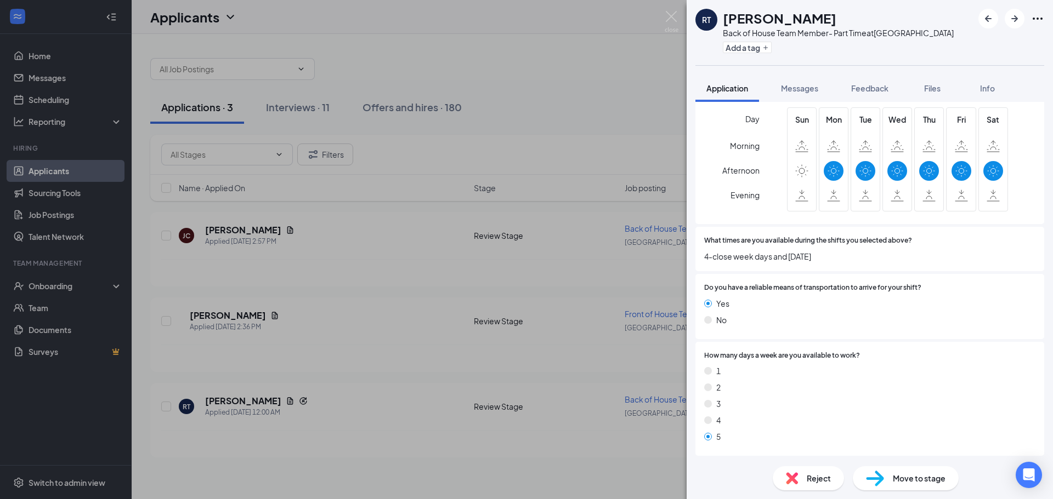
click at [661, 480] on span "Move to stage" at bounding box center [919, 479] width 53 height 12
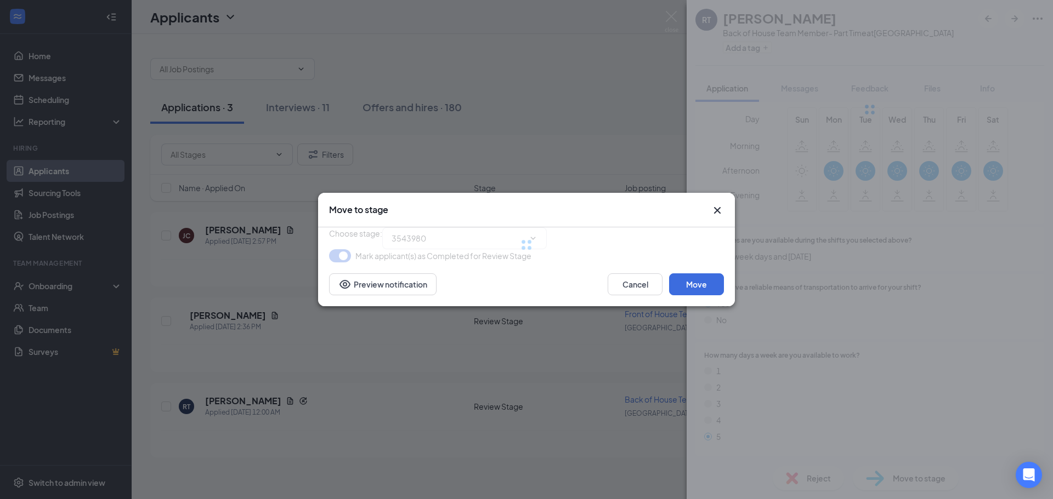
type input "Onsite Interview (next stage)"
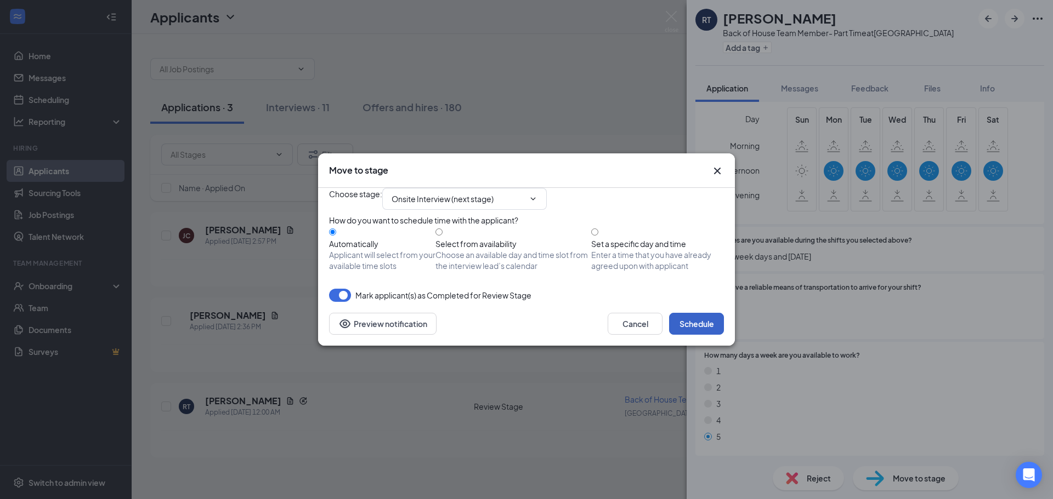
click at [661, 335] on button "Schedule" at bounding box center [696, 324] width 55 height 22
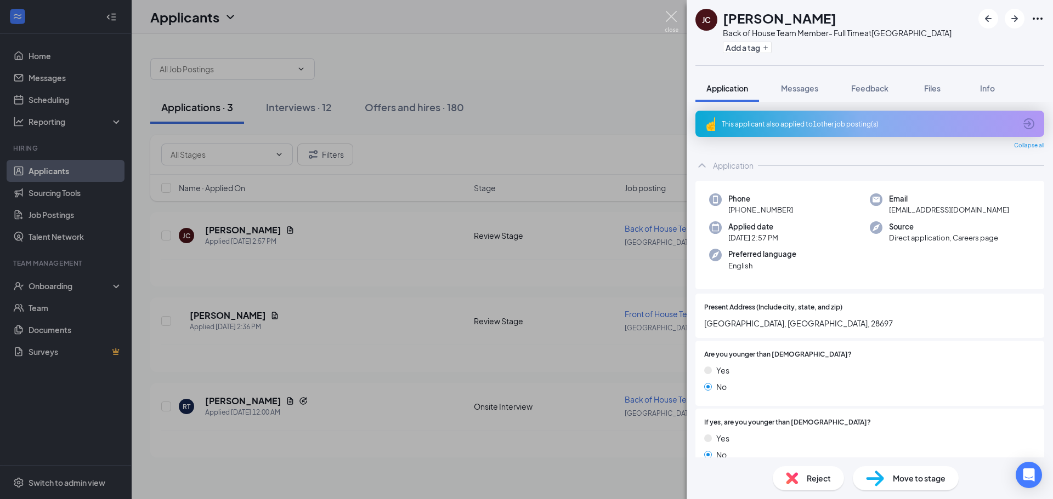
click at [661, 17] on img at bounding box center [672, 21] width 14 height 21
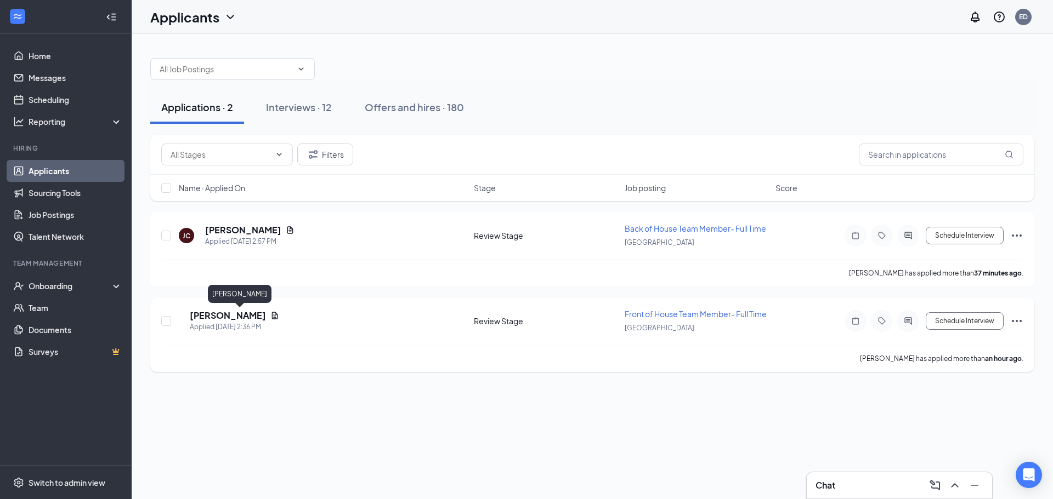
click at [243, 315] on h5 "[PERSON_NAME]" at bounding box center [228, 316] width 76 height 12
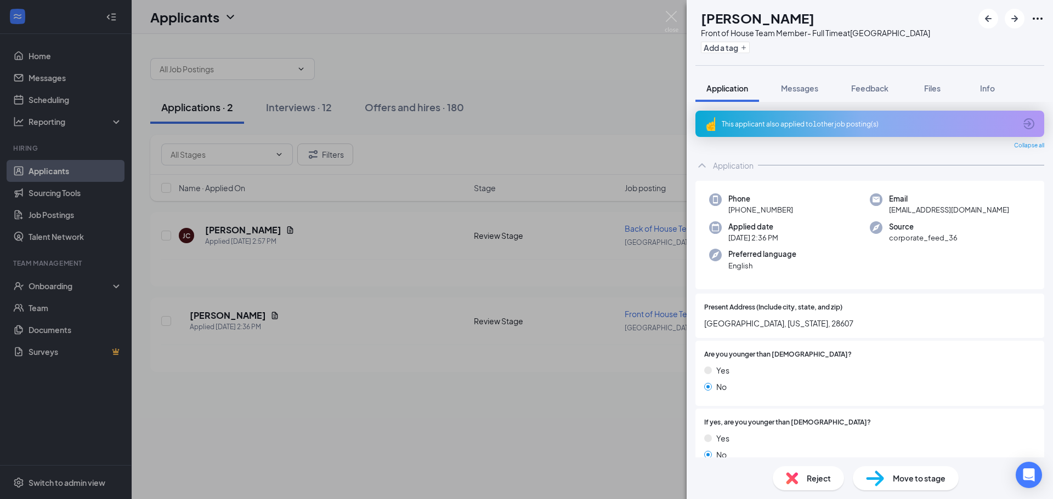
click at [661, 127] on div "This applicant also applied to 1 other job posting(s)" at bounding box center [869, 124] width 294 height 9
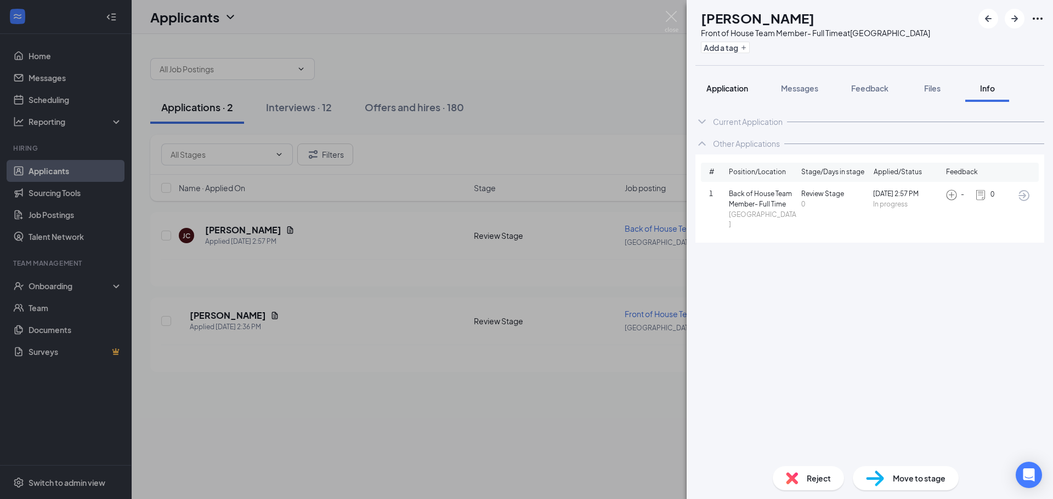
click at [661, 90] on span "Application" at bounding box center [727, 88] width 42 height 10
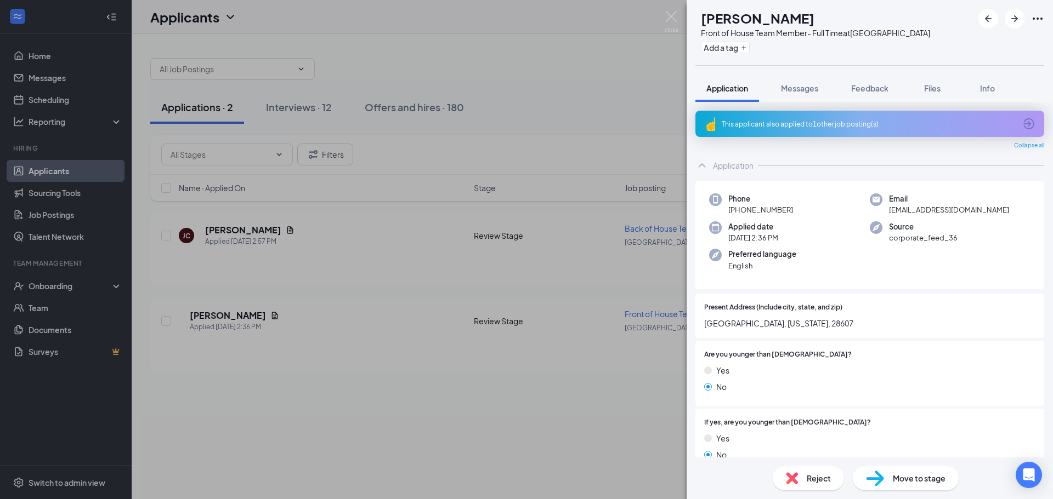
click at [661, 127] on div "This applicant also applied to 1 other job posting(s)" at bounding box center [869, 124] width 294 height 9
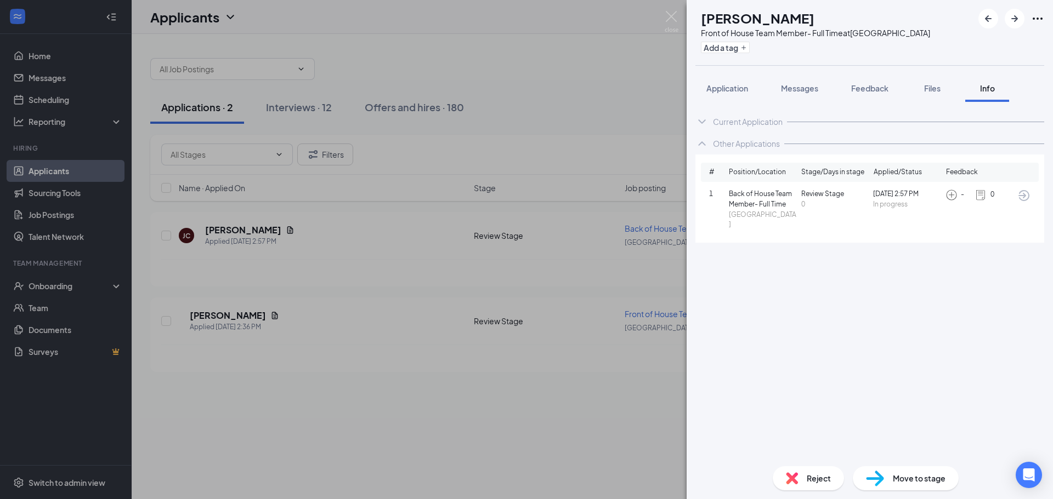
click at [401, 413] on div "JC [PERSON_NAME] Front of House Team Member- Full Time at [GEOGRAPHIC_DATA] Add…" at bounding box center [526, 249] width 1053 height 499
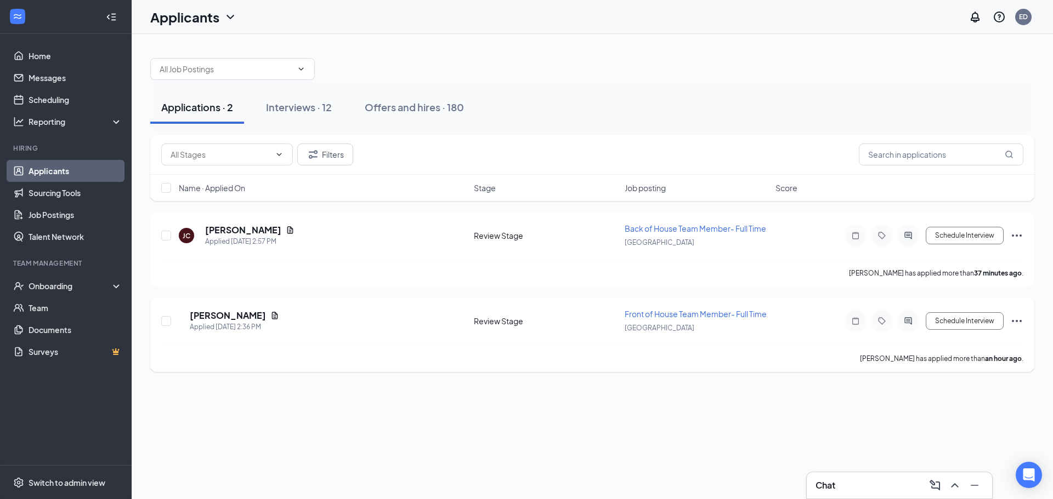
click at [661, 313] on span "Front of House Team Member- Full Time" at bounding box center [695, 314] width 142 height 10
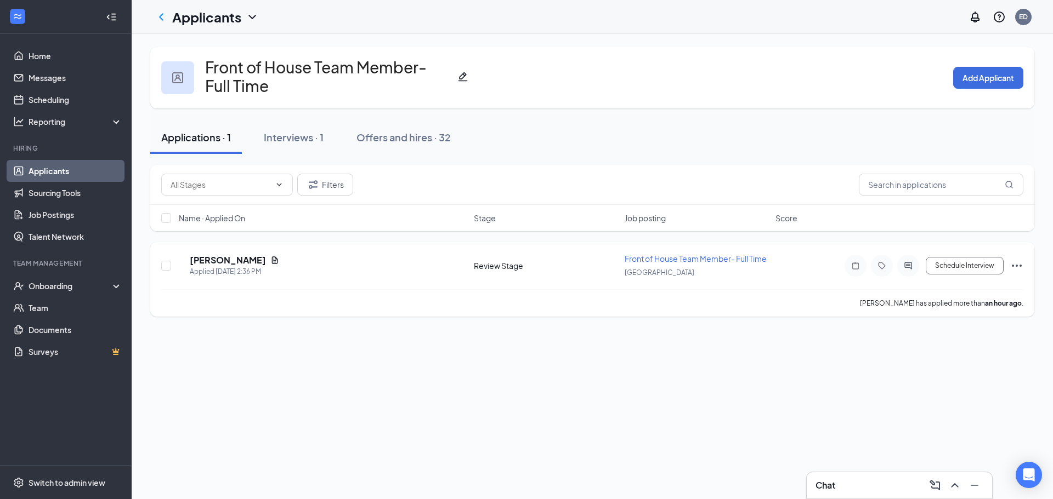
click at [661, 260] on span "Front of House Team Member- Full Time" at bounding box center [695, 259] width 142 height 10
click at [245, 259] on h5 "[PERSON_NAME]" at bounding box center [228, 260] width 76 height 12
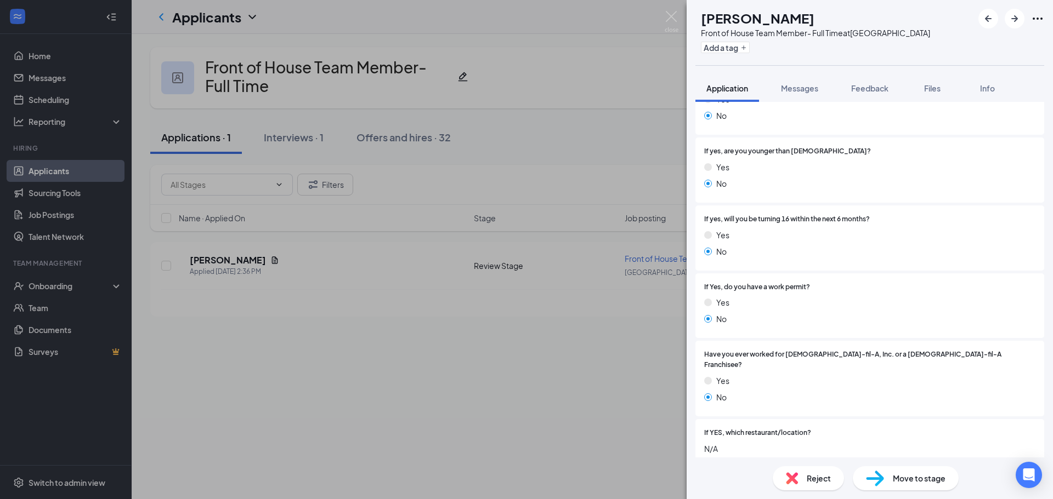
scroll to position [274, 0]
drag, startPoint x: 756, startPoint y: 19, endPoint x: 797, endPoint y: 20, distance: 41.2
click at [661, 20] on h1 "[PERSON_NAME]" at bounding box center [757, 18] width 113 height 19
copy h1 "[PERSON_NAME]"
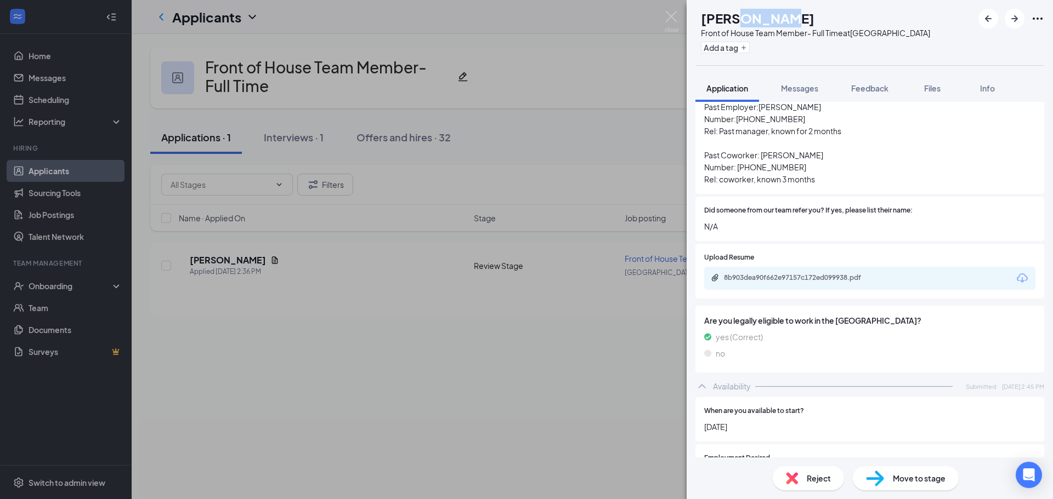
scroll to position [987, 0]
click at [661, 271] on div "8b903dea90f662e97157c172ed099938.pdf" at bounding box center [801, 275] width 154 height 9
click at [661, 484] on span "Move to stage" at bounding box center [919, 479] width 53 height 12
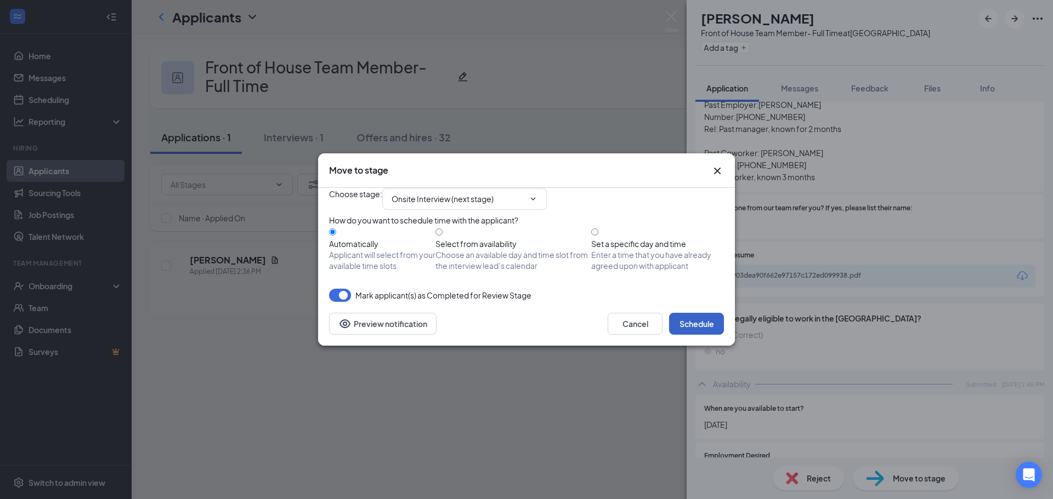
click at [661, 335] on button "Schedule" at bounding box center [696, 324] width 55 height 22
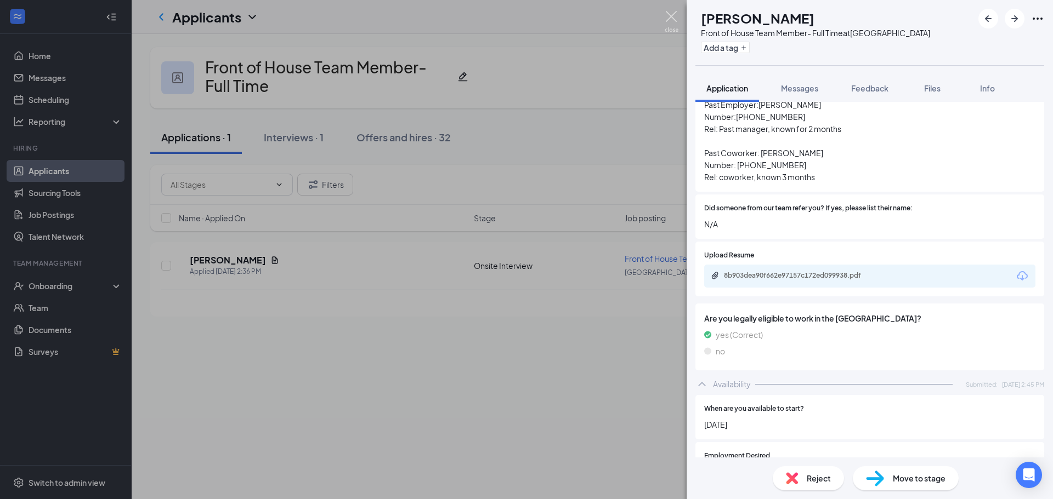
click at [661, 17] on img at bounding box center [672, 21] width 14 height 21
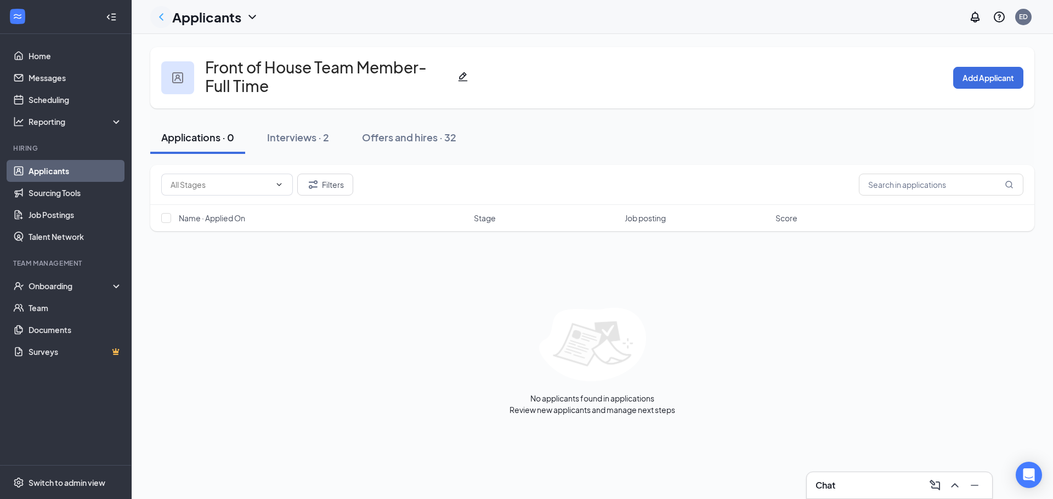
click at [162, 13] on icon "ChevronLeft" at bounding box center [161, 16] width 13 height 13
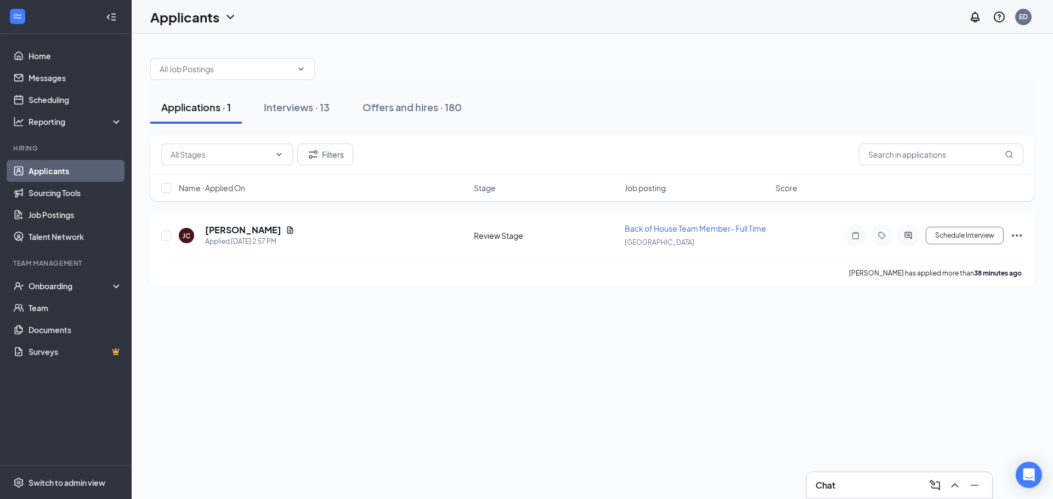
click at [60, 174] on link "Applicants" at bounding box center [76, 171] width 94 height 22
click at [253, 232] on h5 "[PERSON_NAME]" at bounding box center [243, 230] width 76 height 12
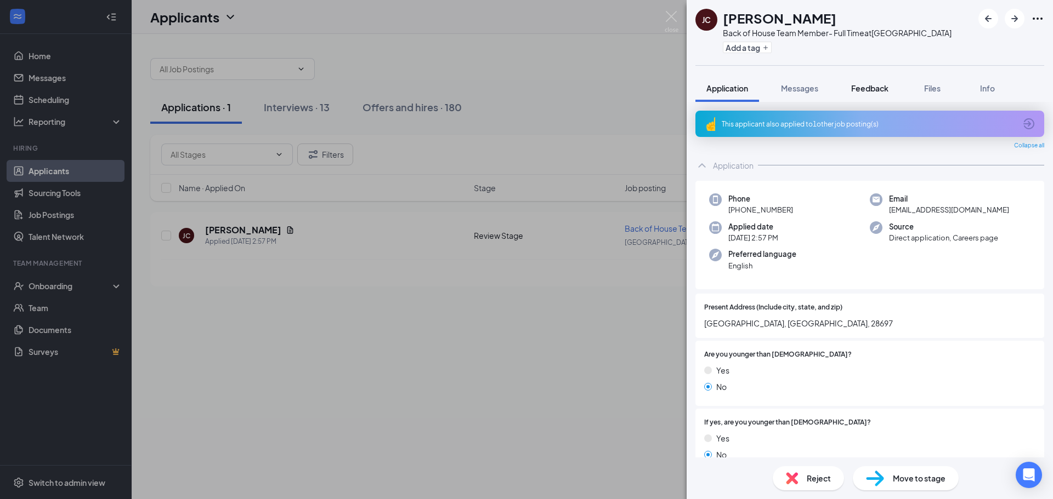
click at [661, 89] on span "Feedback" at bounding box center [869, 88] width 37 height 10
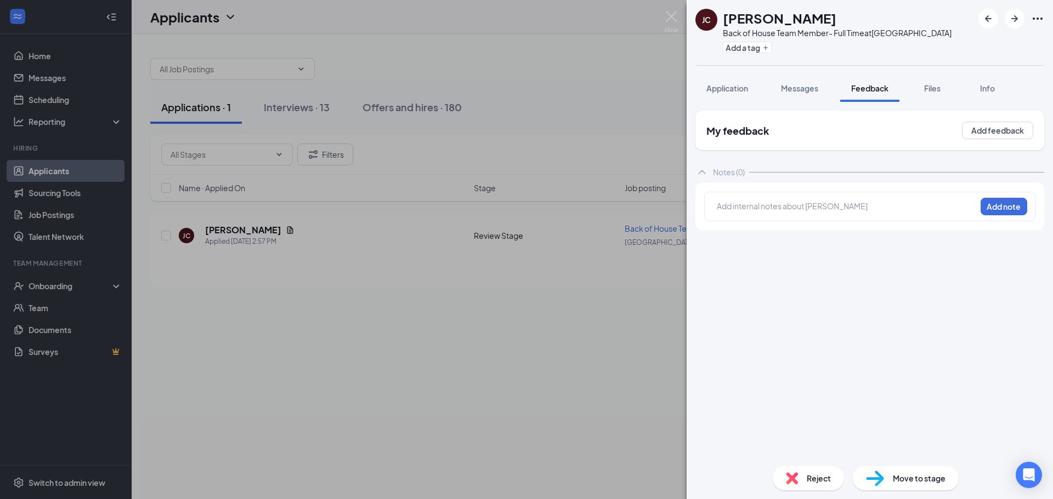
click at [661, 211] on div at bounding box center [846, 207] width 258 height 12
click at [661, 470] on div "Reject" at bounding box center [808, 479] width 71 height 24
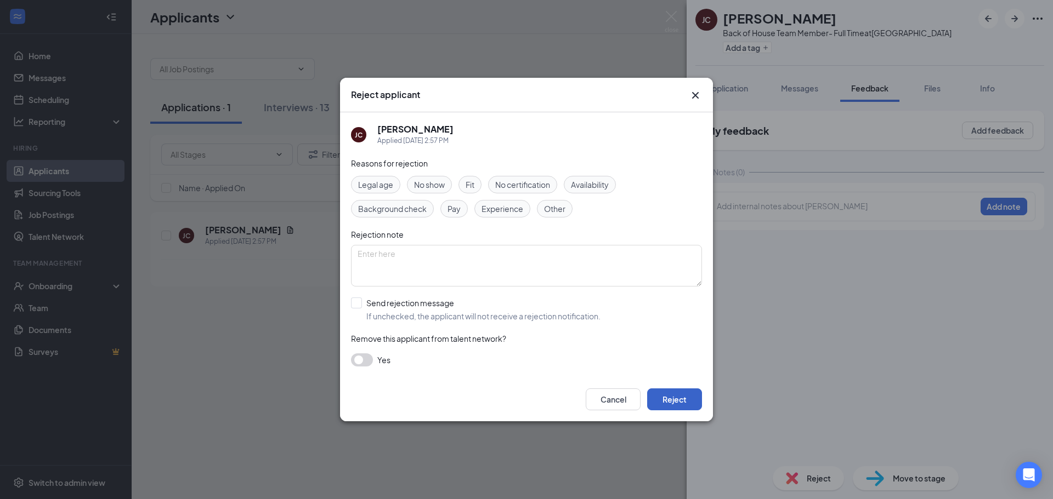
click at [661, 401] on button "Reject" at bounding box center [674, 400] width 55 height 22
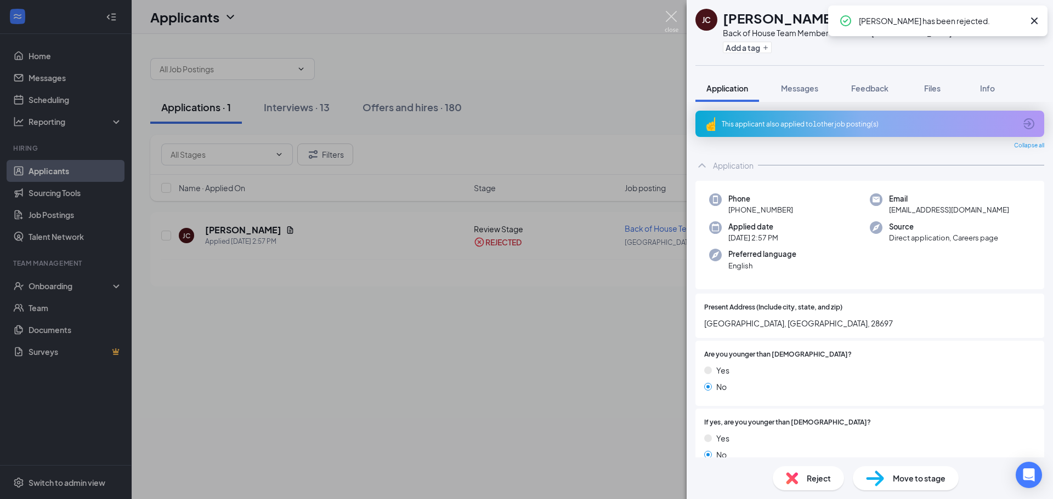
click at [661, 18] on img at bounding box center [672, 21] width 14 height 21
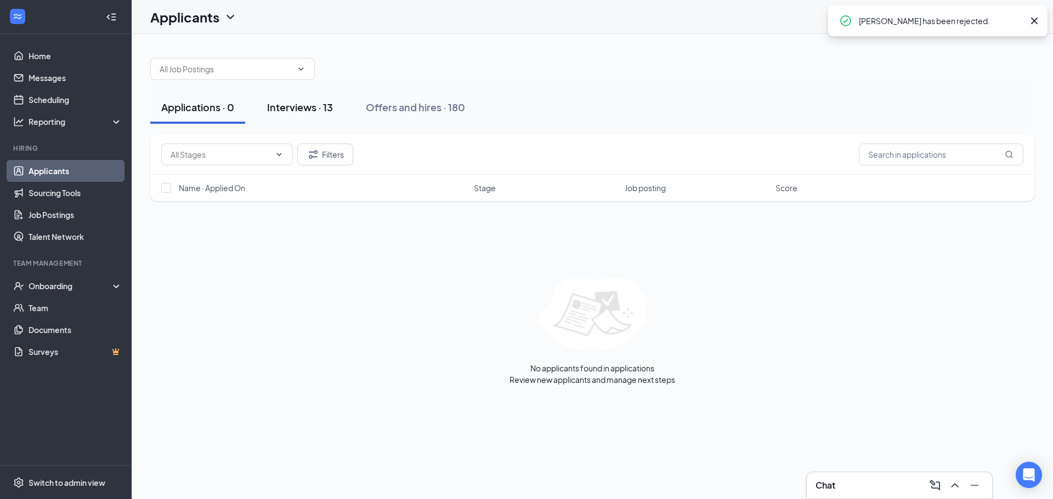
click at [305, 111] on div "Interviews · 13" at bounding box center [300, 107] width 66 height 14
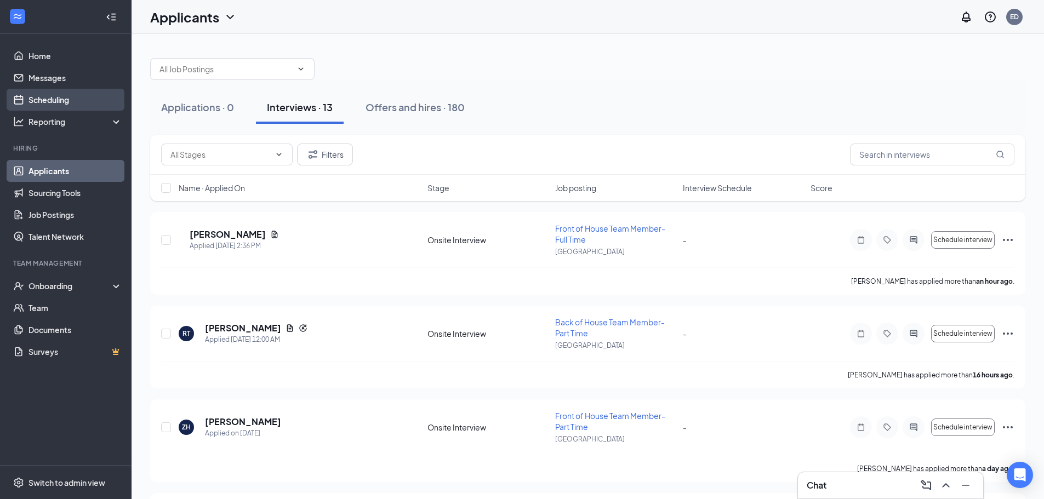
click at [43, 94] on link "Scheduling" at bounding box center [76, 100] width 94 height 22
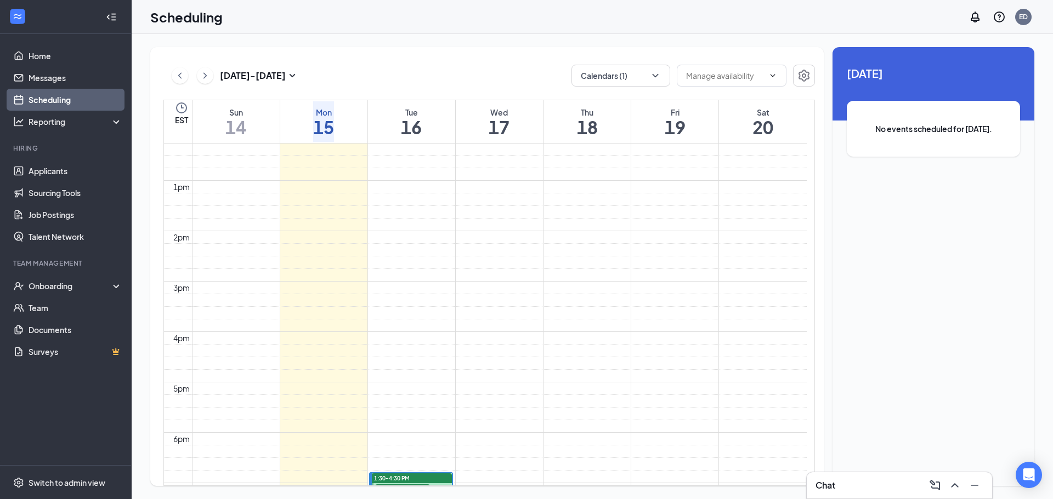
scroll to position [868, 0]
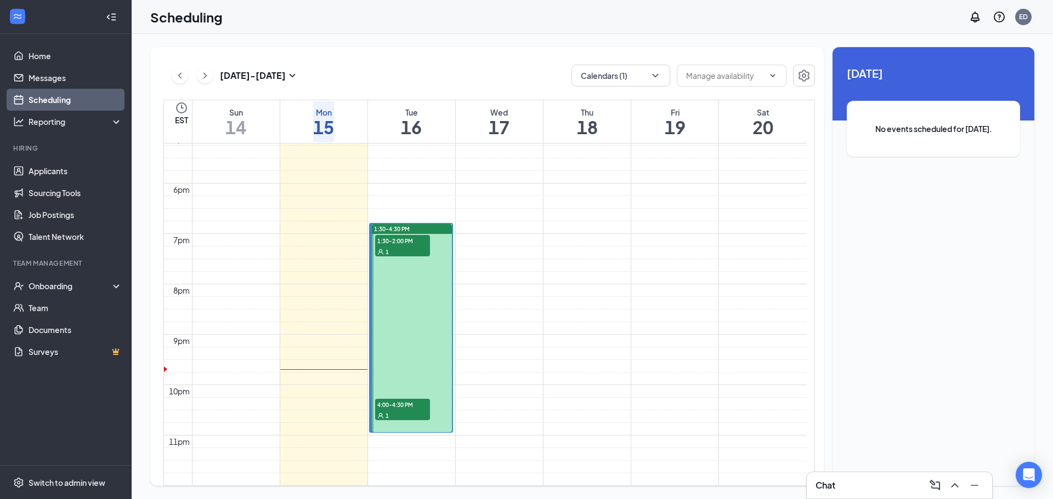
click at [419, 246] on div "1" at bounding box center [402, 251] width 55 height 11
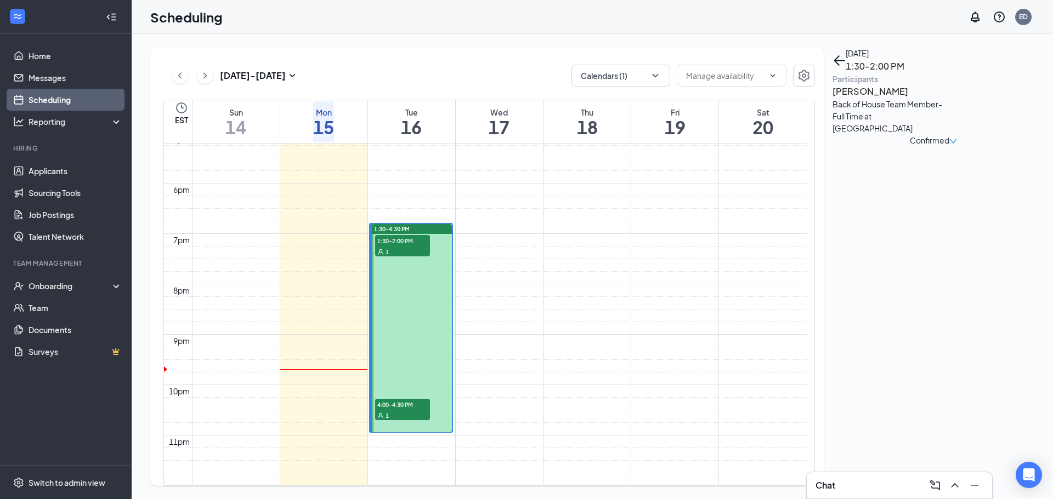
click at [415, 405] on span "4:00-4:30 PM" at bounding box center [402, 404] width 55 height 11
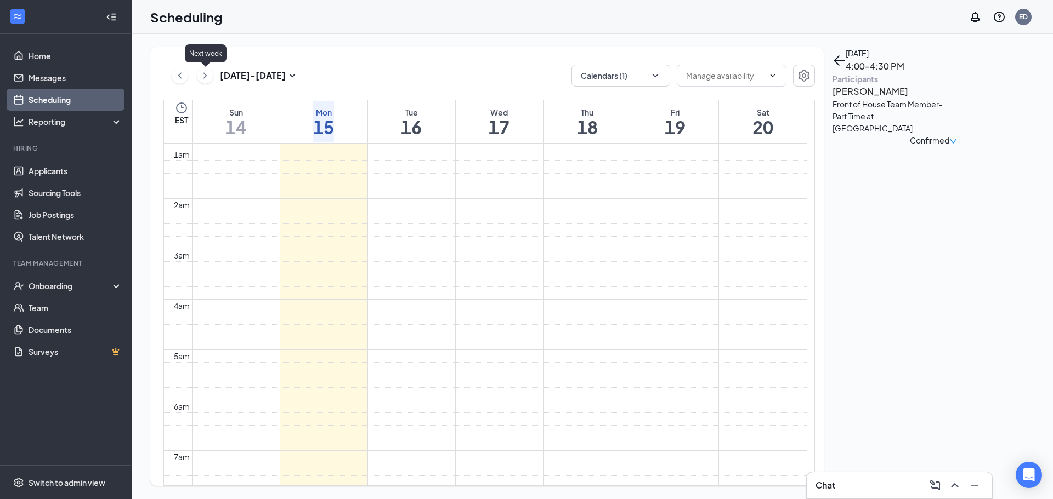
click at [205, 77] on icon "ChevronRight" at bounding box center [204, 75] width 3 height 6
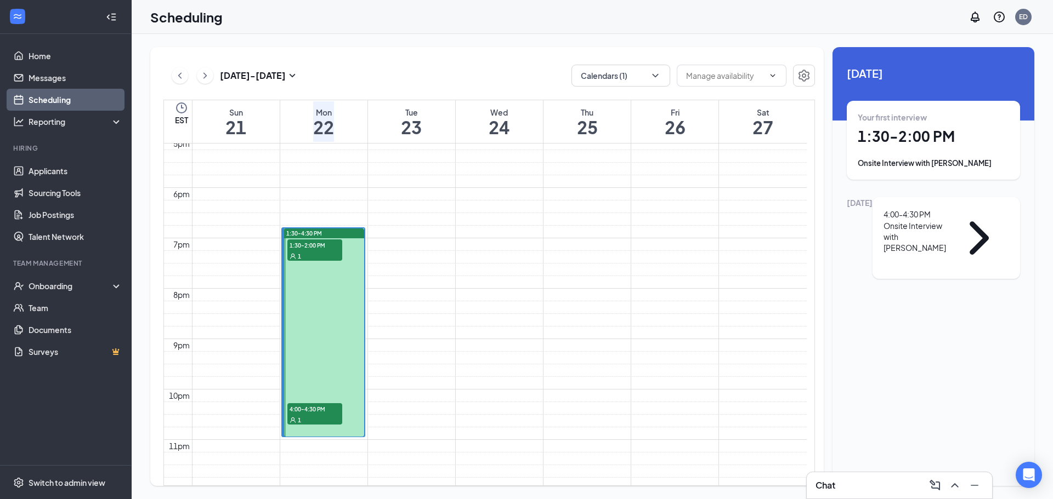
scroll to position [868, 0]
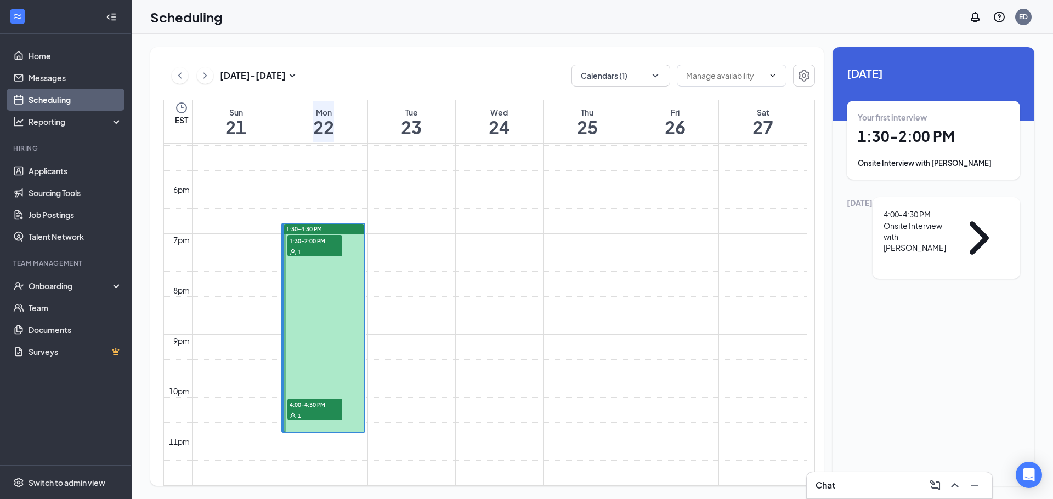
click at [338, 243] on div "1:30-2:00 PM 1" at bounding box center [314, 245] width 55 height 21
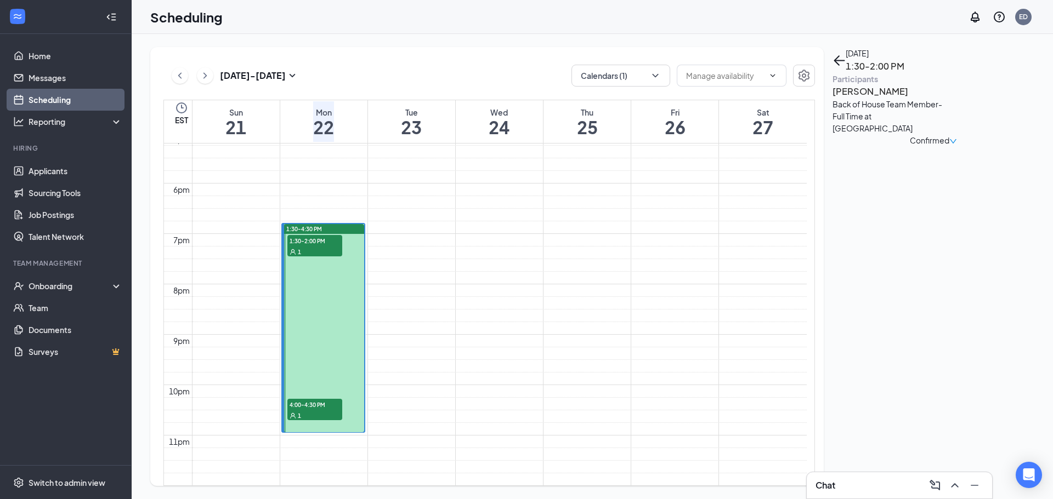
click at [333, 417] on div "1" at bounding box center [314, 415] width 55 height 11
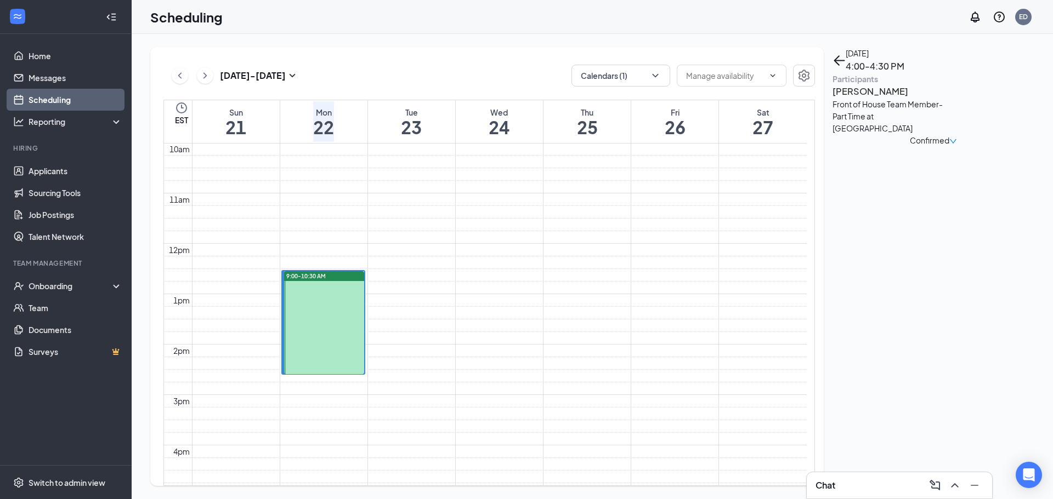
scroll to position [429, 0]
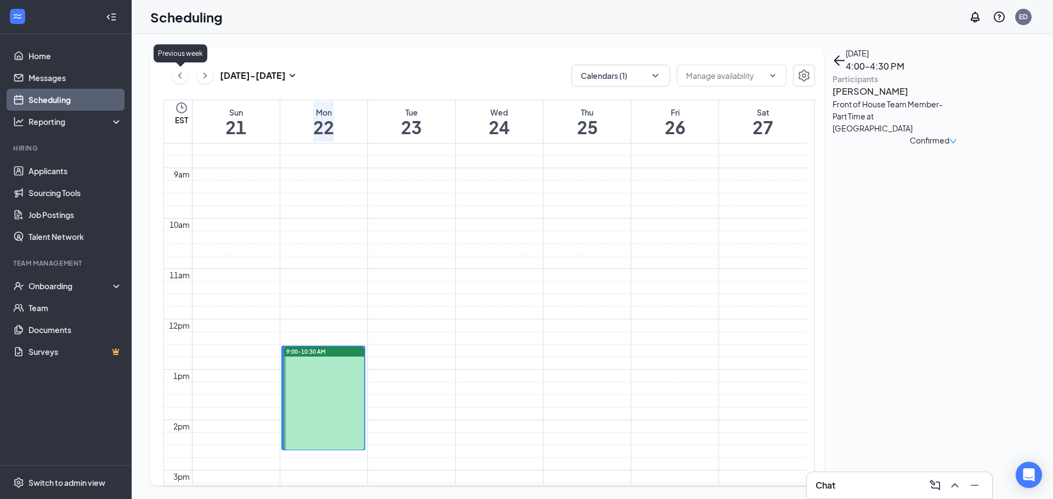
click at [181, 77] on icon "ChevronLeft" at bounding box center [179, 75] width 11 height 13
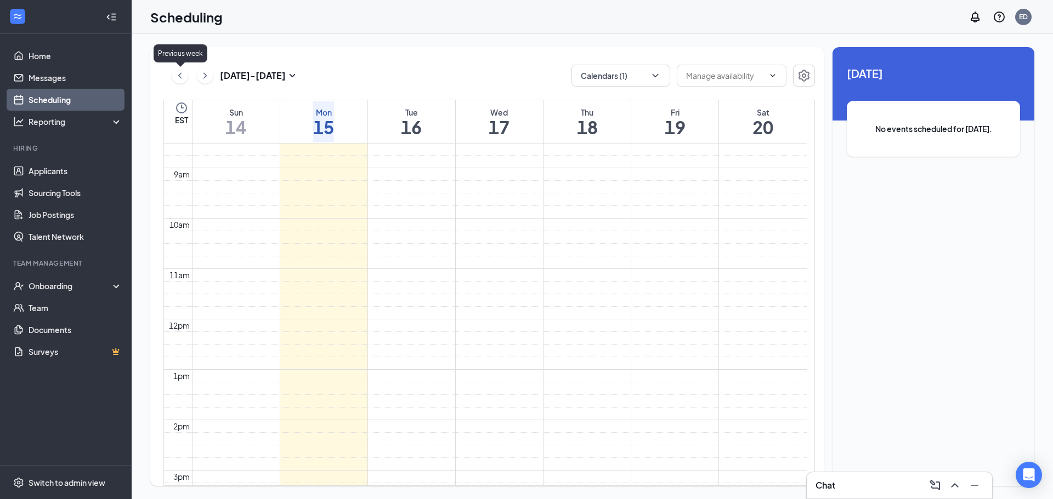
scroll to position [539, 0]
